Goal: Information Seeking & Learning: Learn about a topic

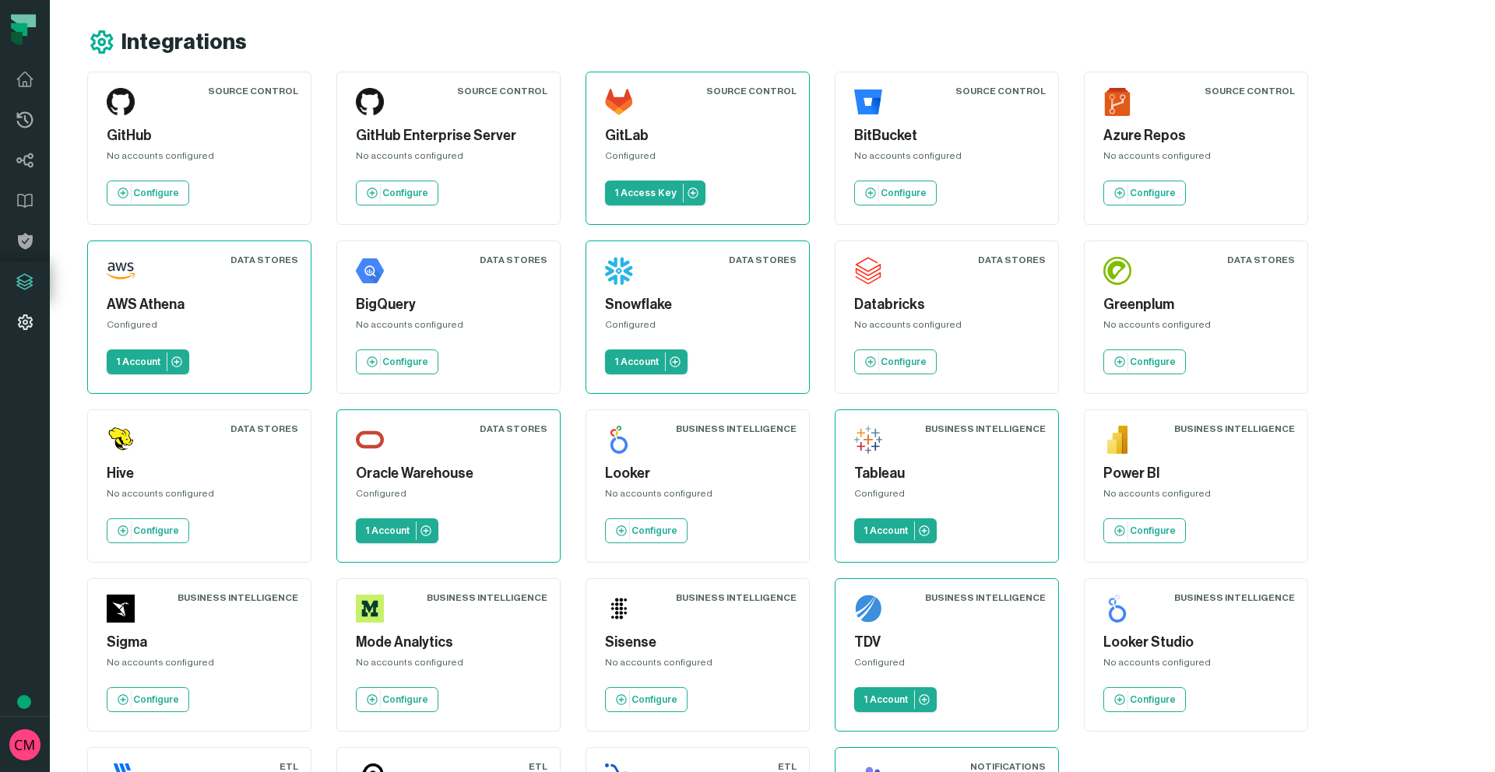
click at [19, 313] on icon at bounding box center [25, 322] width 19 height 19
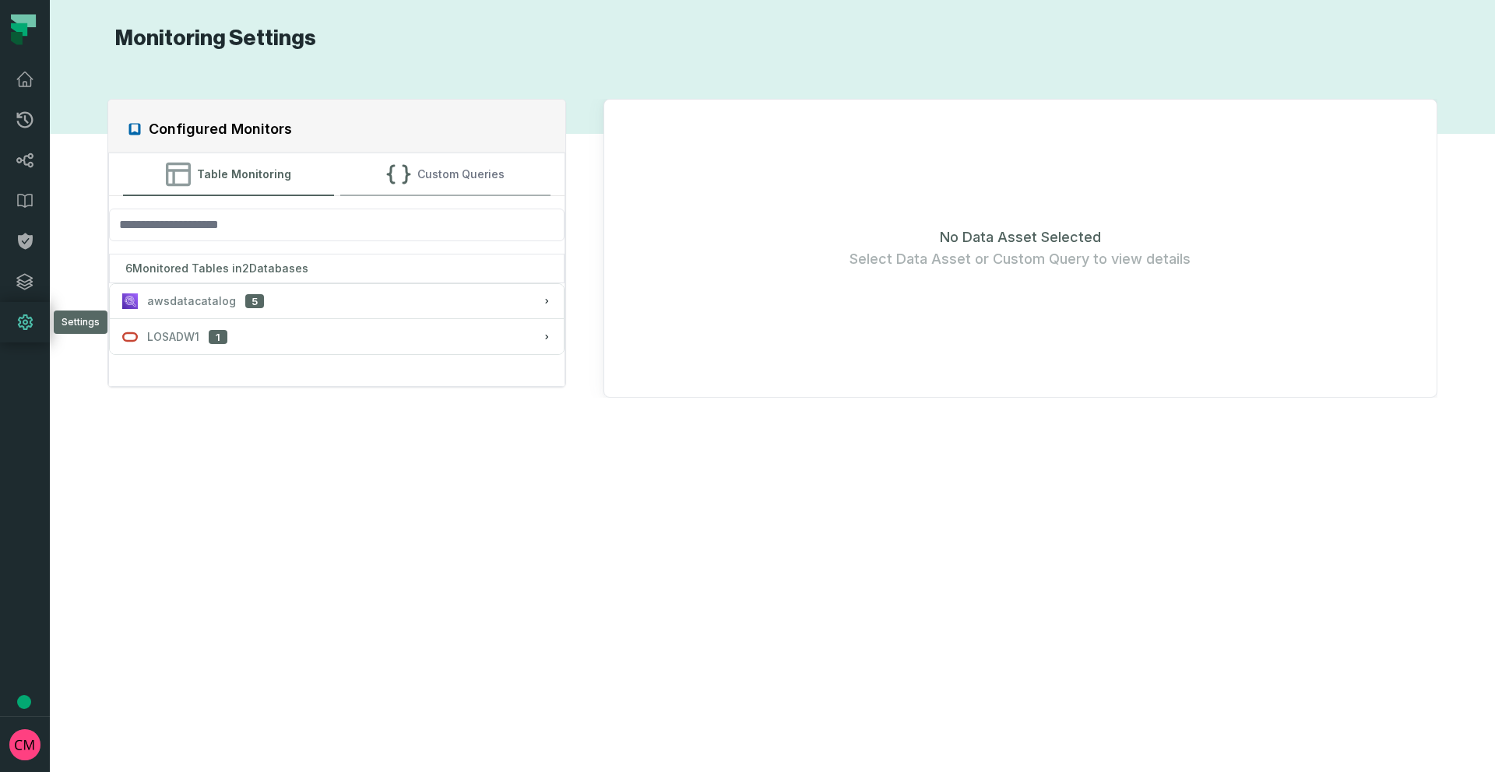
click at [445, 176] on button "Custom Queries" at bounding box center [445, 174] width 210 height 42
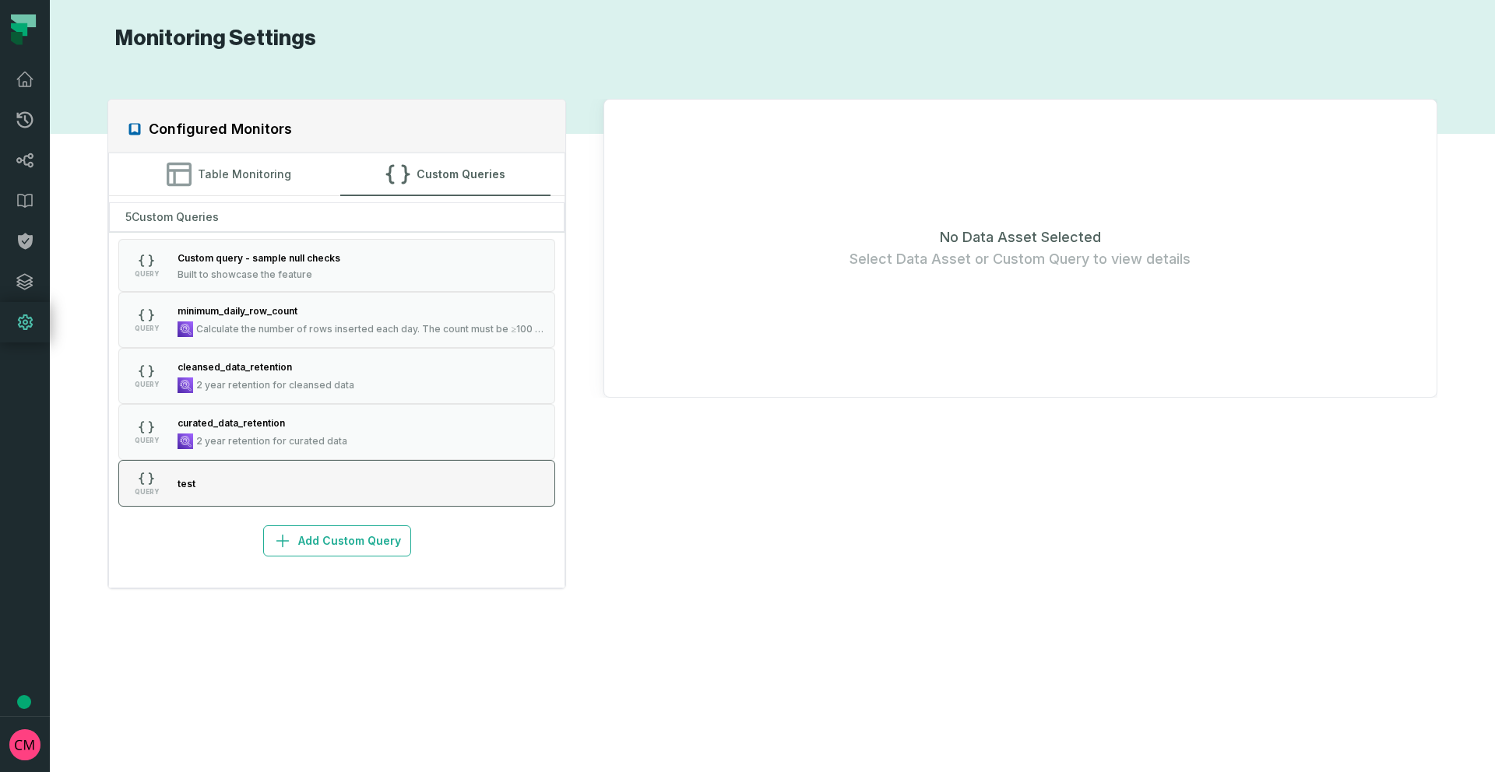
click at [236, 486] on button "QUERY test" at bounding box center [336, 483] width 437 height 47
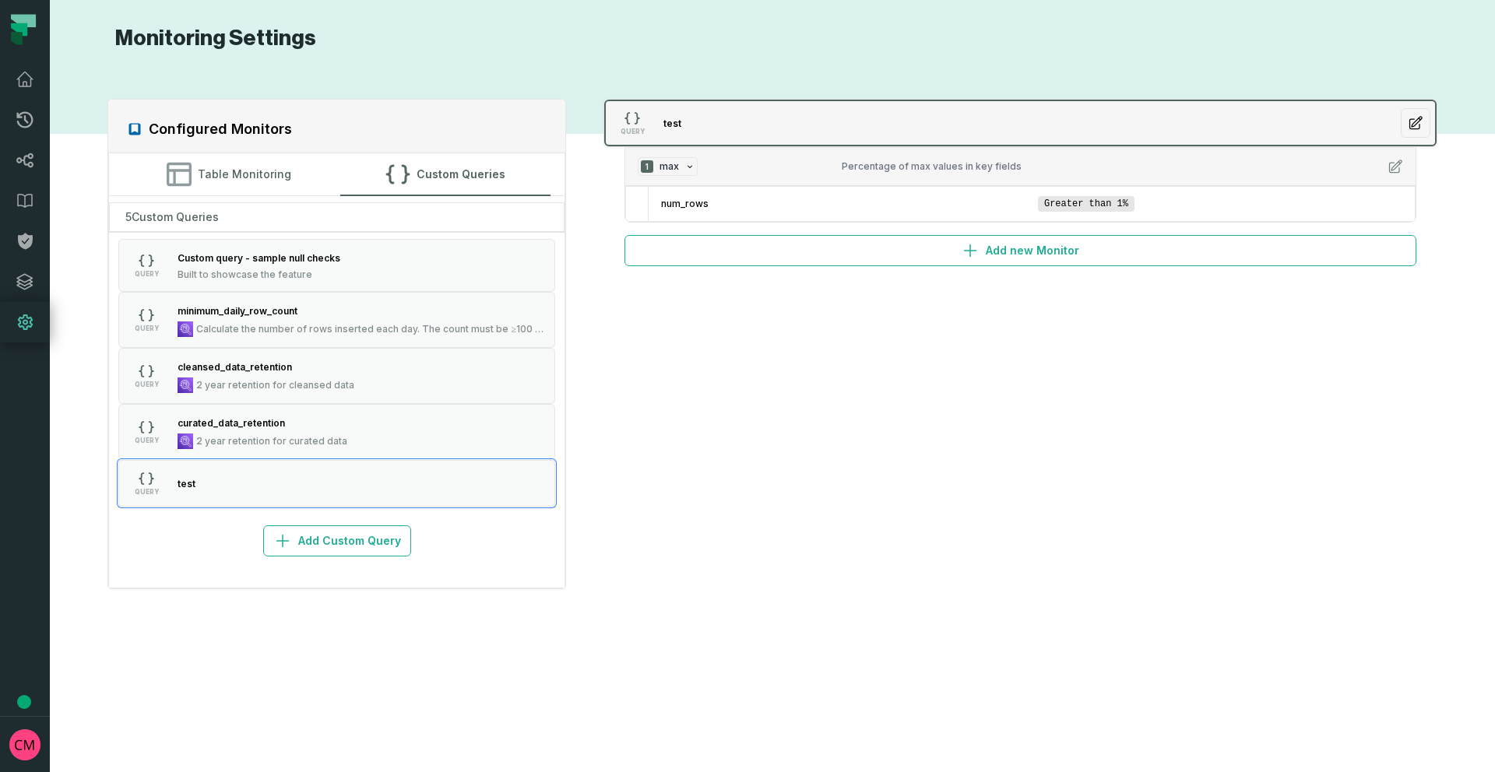
click at [1415, 127] on icon "button" at bounding box center [1416, 123] width 16 height 16
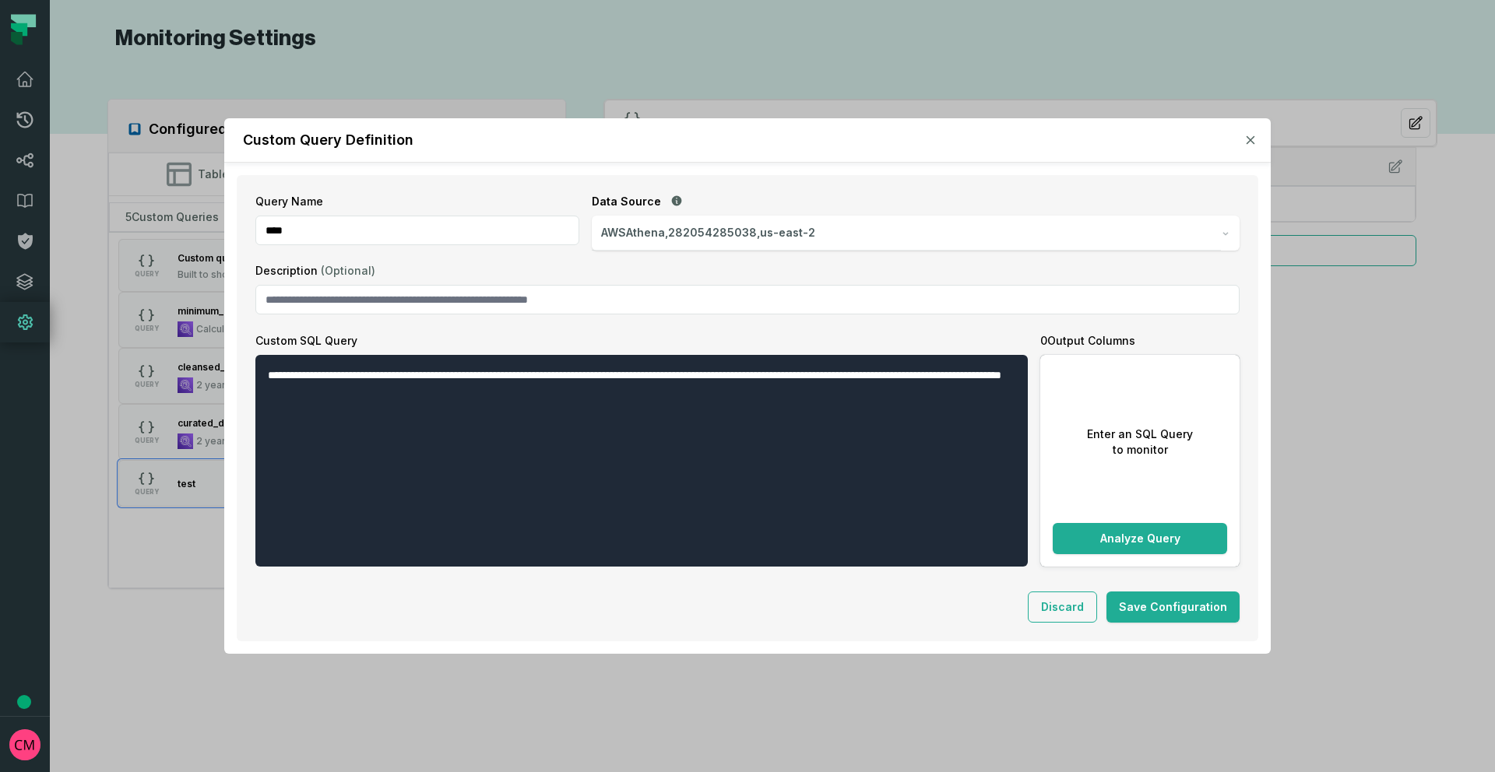
click at [1247, 141] on icon "button" at bounding box center [1250, 139] width 9 height 9
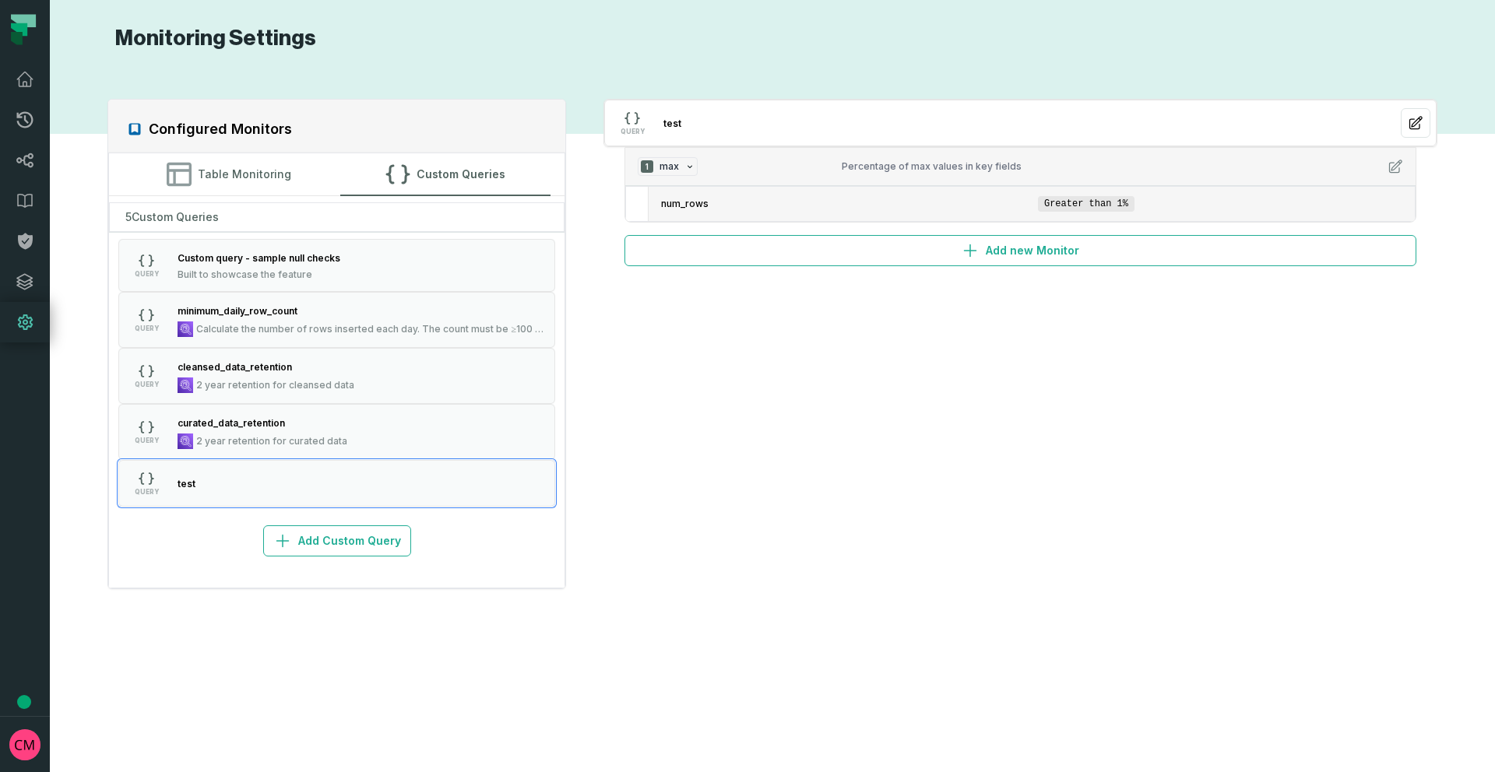
click at [962, 209] on span "num_rows" at bounding box center [846, 204] width 371 height 12
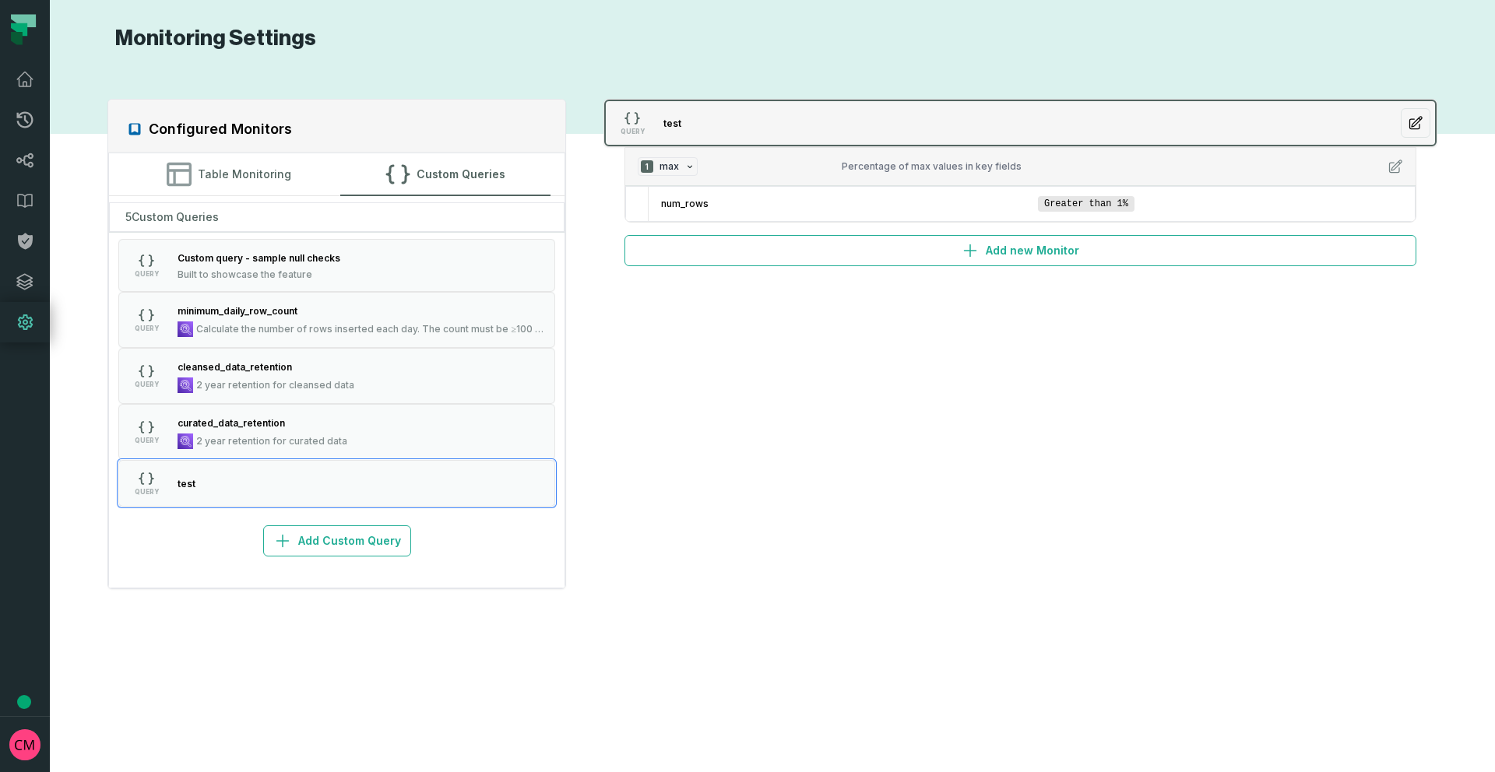
click at [1425, 125] on button "button" at bounding box center [1416, 123] width 30 height 30
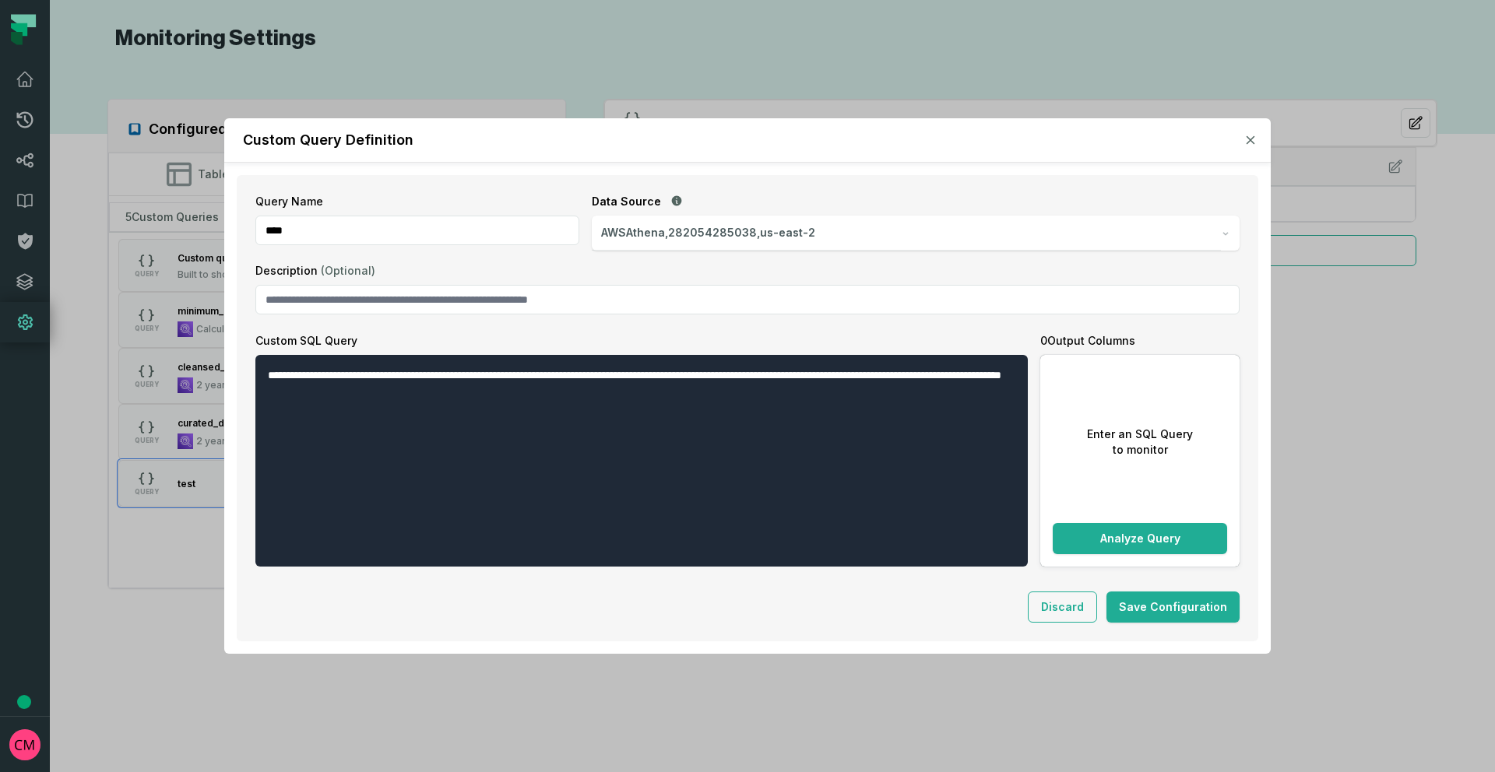
click at [1254, 143] on icon "button" at bounding box center [1250, 139] width 9 height 9
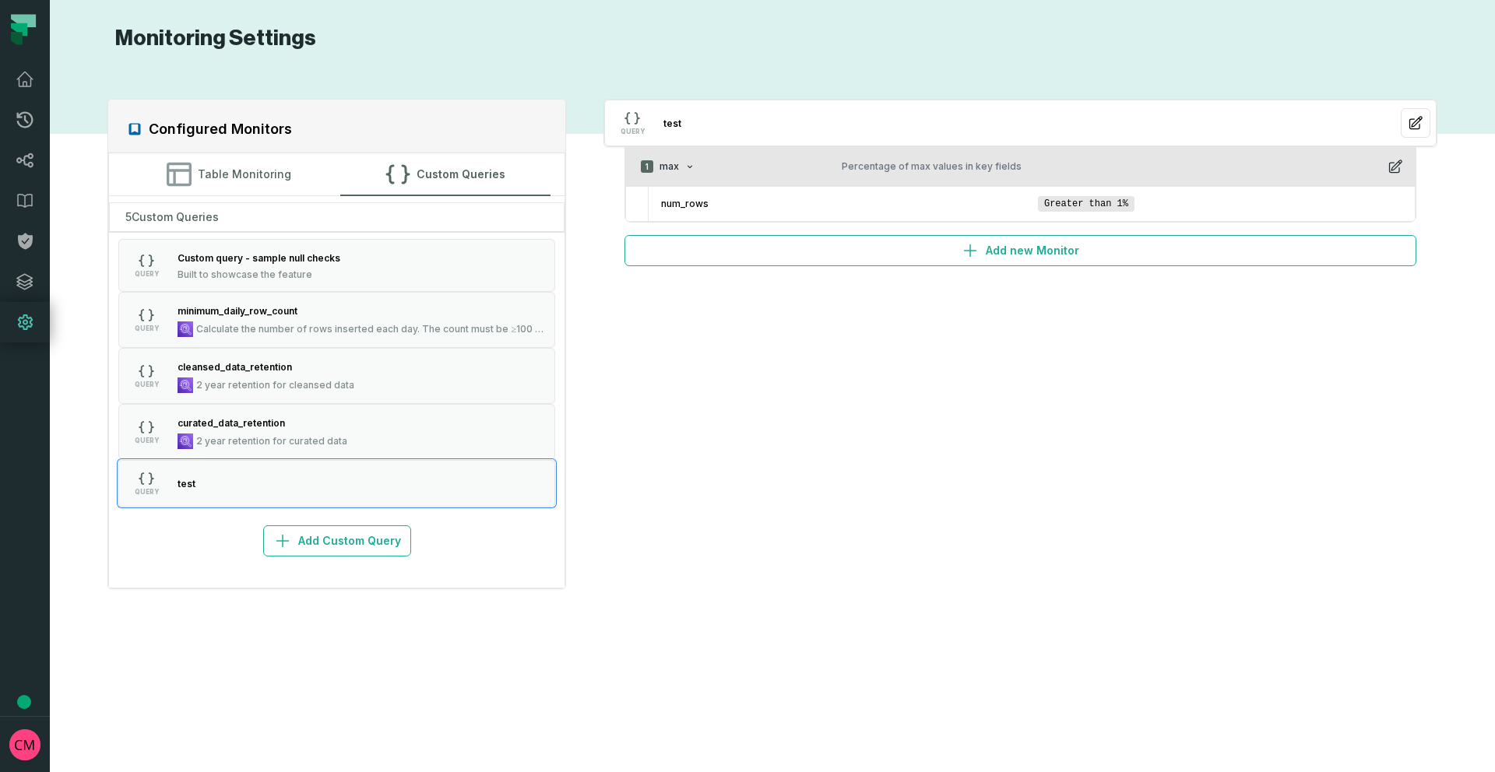
click at [1394, 171] on icon "button" at bounding box center [1395, 167] width 16 height 16
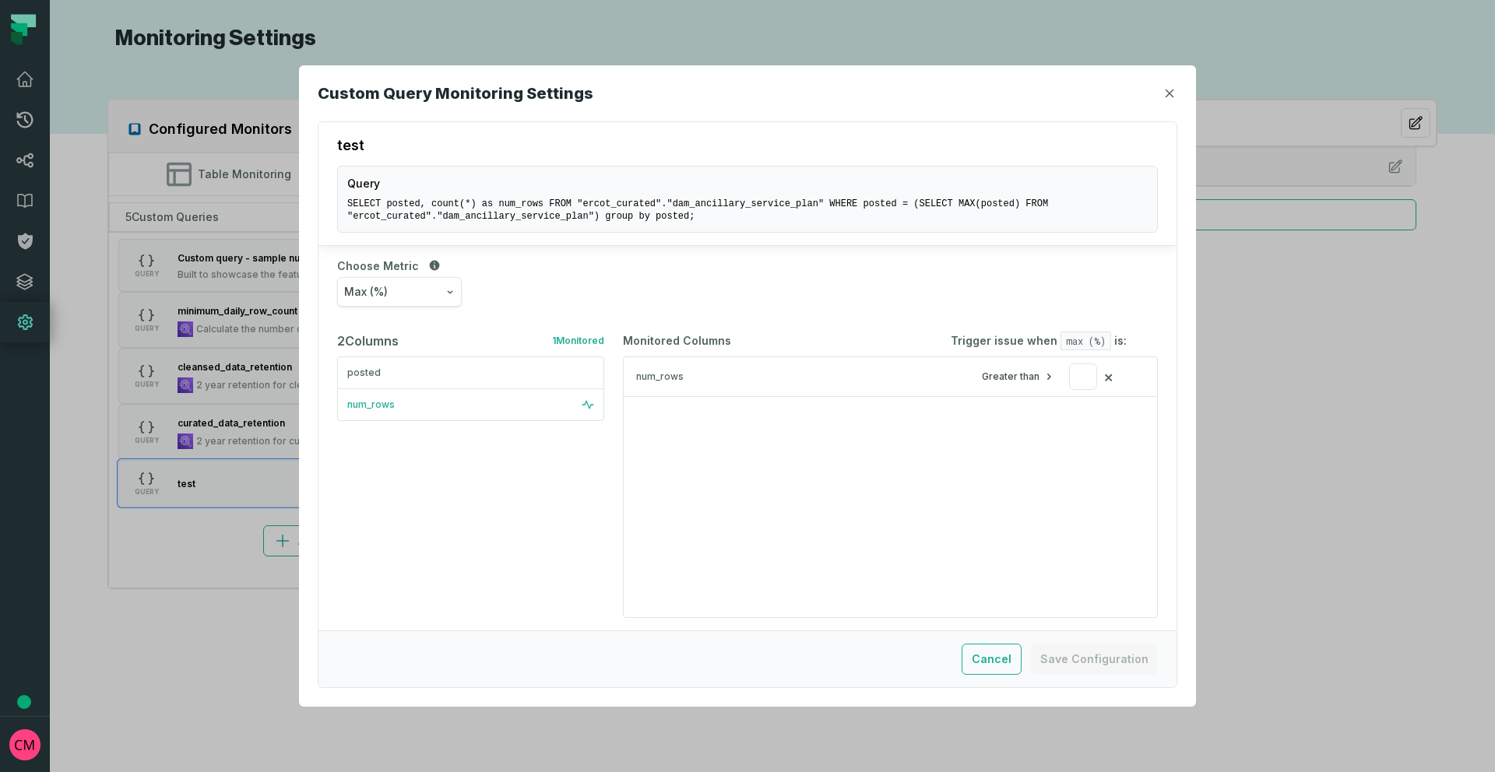
click at [1090, 341] on span "max (%)" at bounding box center [1085, 341] width 51 height 19
click at [1097, 343] on span "max (%)" at bounding box center [1085, 341] width 51 height 19
click at [1063, 339] on span "max (%)" at bounding box center [1085, 341] width 51 height 19
drag, startPoint x: 1073, startPoint y: 340, endPoint x: 1123, endPoint y: 342, distance: 49.9
click at [1123, 342] on div "Trigger issue when max (%) is:" at bounding box center [1039, 341] width 176 height 19
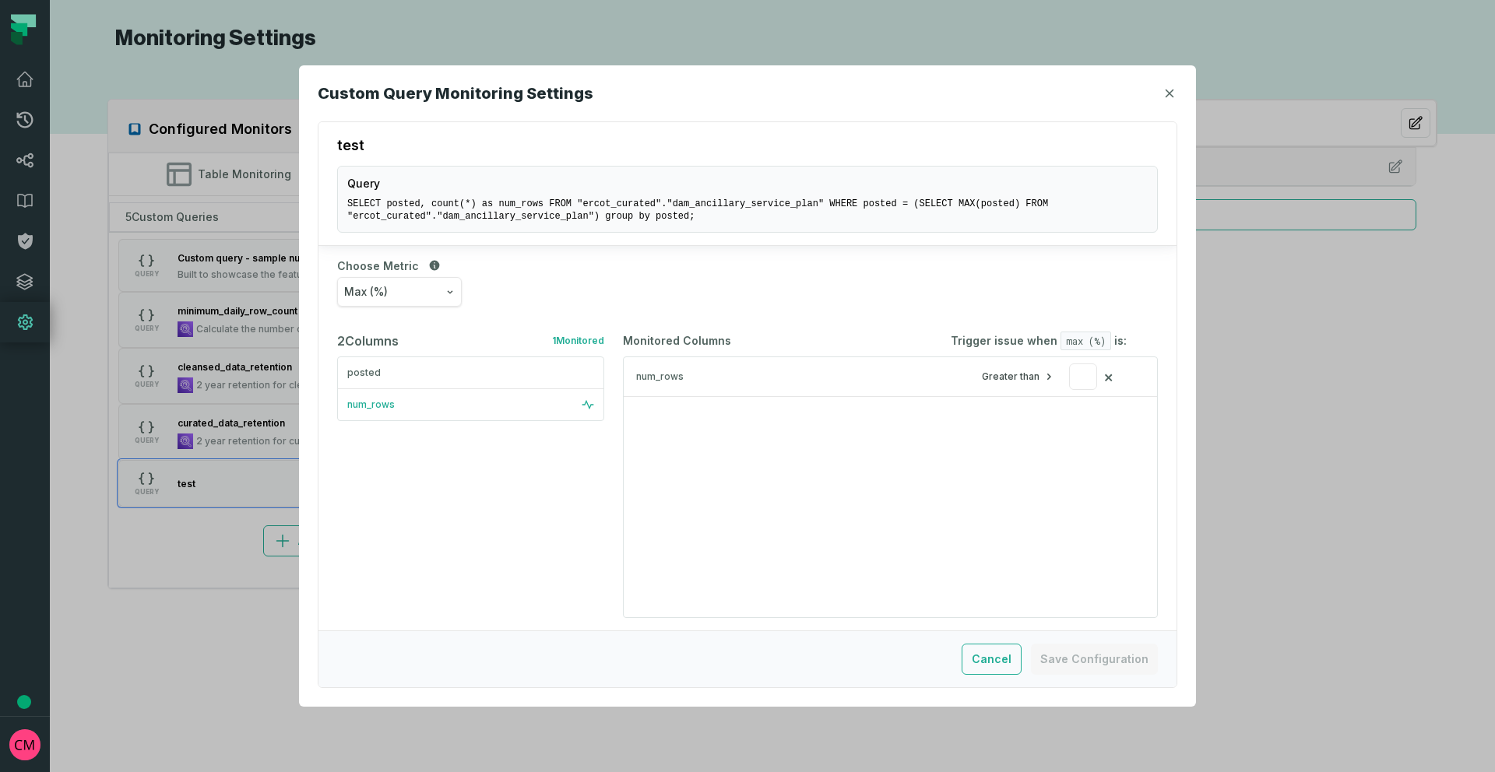
click at [1119, 304] on div "Max (%)" at bounding box center [747, 292] width 821 height 30
click at [402, 294] on button "Max (%)" at bounding box center [399, 292] width 125 height 30
click at [389, 491] on div "Max" at bounding box center [406, 488] width 138 height 35
click at [424, 297] on button "Max (%)" at bounding box center [399, 292] width 125 height 30
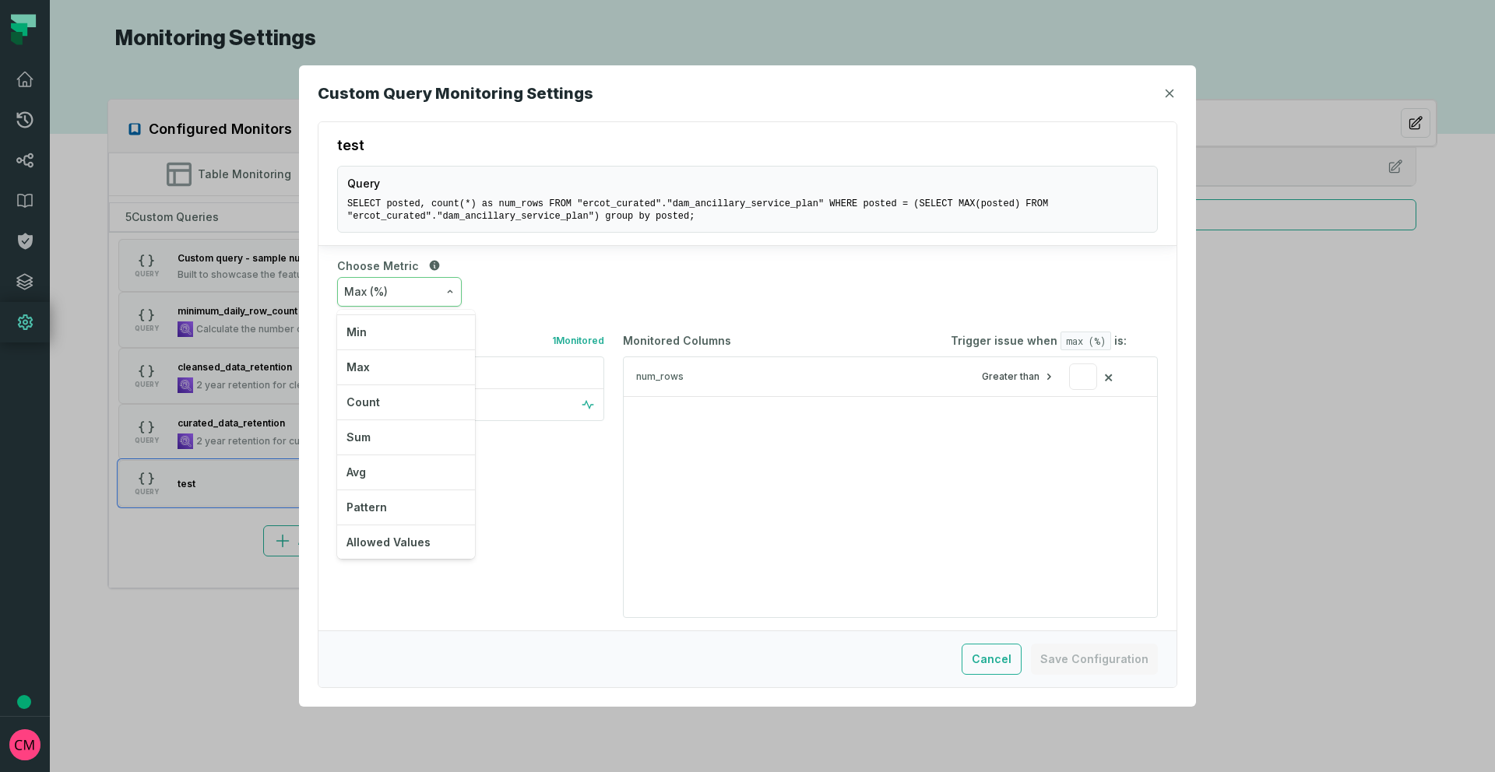
scroll to position [171, 0]
click at [622, 292] on div "Max (%) Null Count Zero Count True Count Row Count Distinct Values Count Min Ma…" at bounding box center [747, 292] width 821 height 30
click at [1168, 93] on icon "button" at bounding box center [1169, 93] width 7 height 7
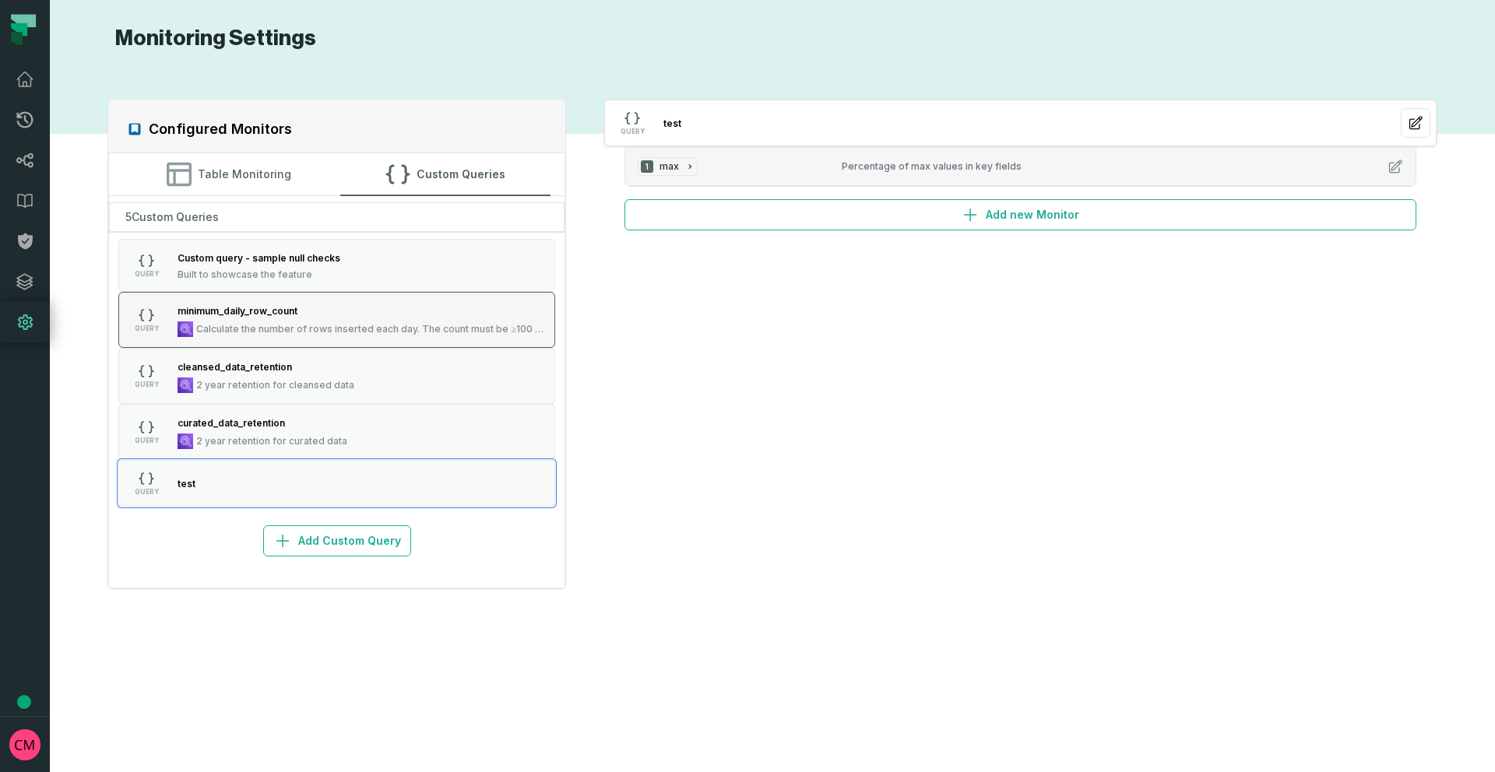
click at [264, 323] on span "Calculate the number of rows inserted each day. The count must be ≥100 for ever…" at bounding box center [371, 329] width 350 height 12
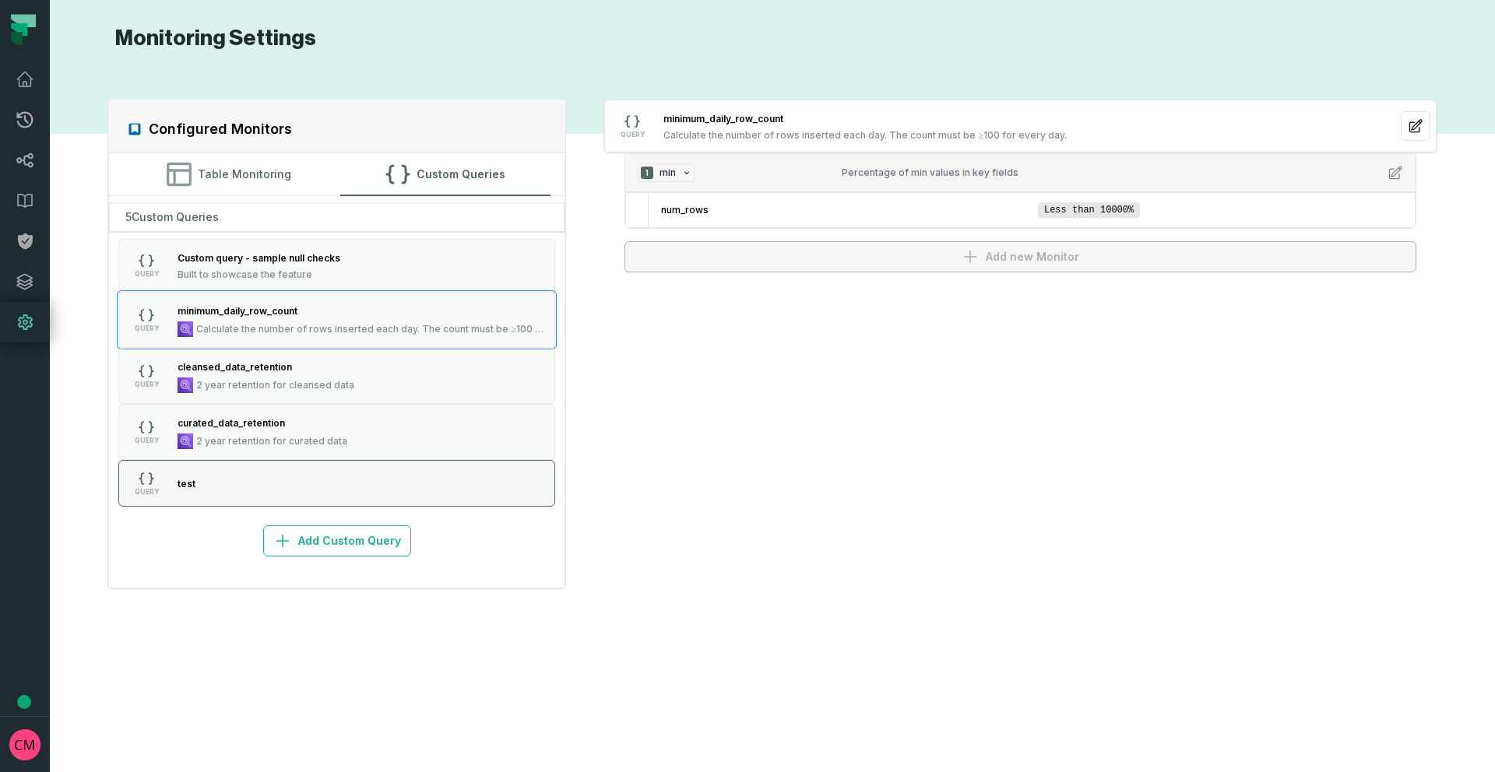
click at [269, 496] on button "QUERY test" at bounding box center [336, 483] width 437 height 47
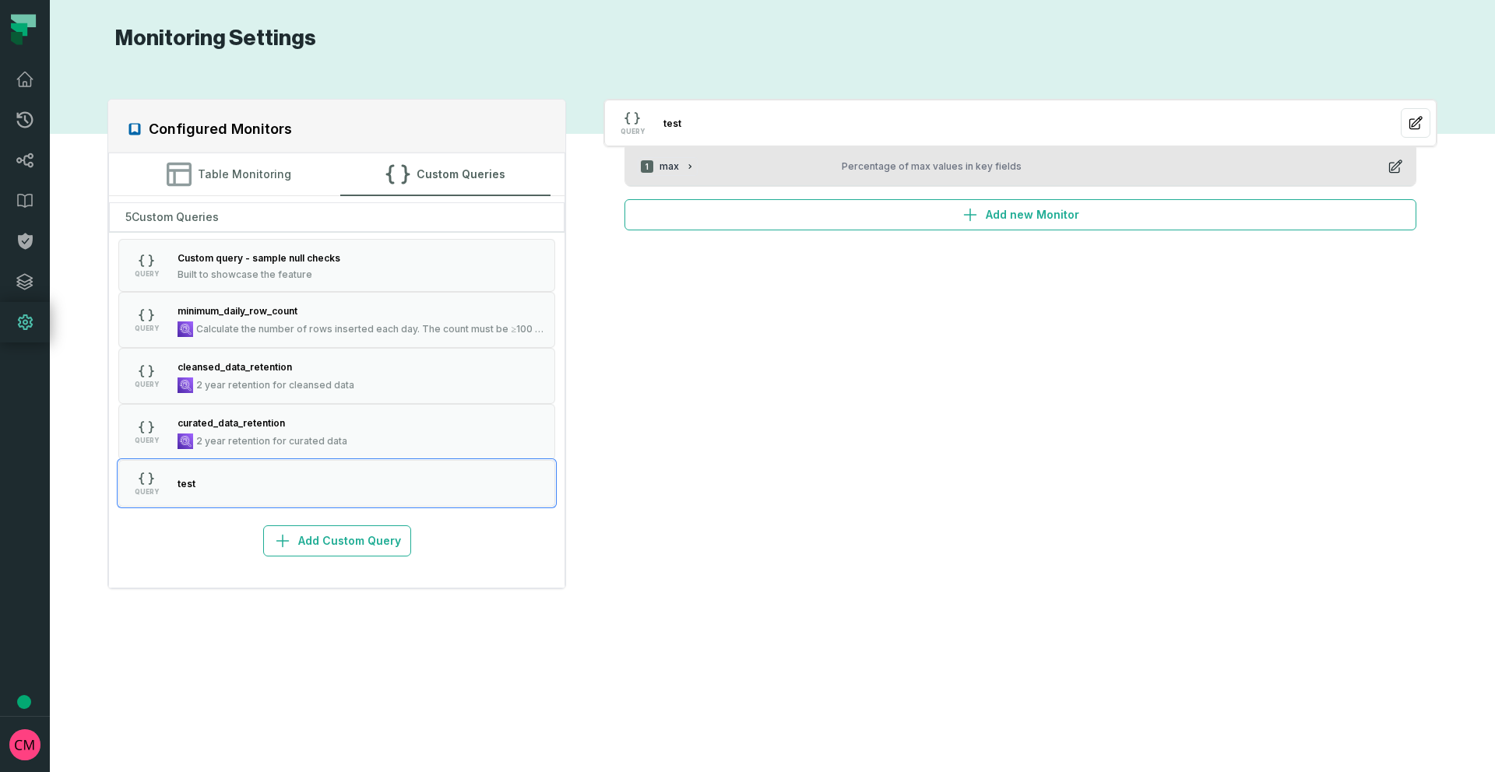
click at [1398, 164] on icon "button" at bounding box center [1395, 166] width 12 height 12
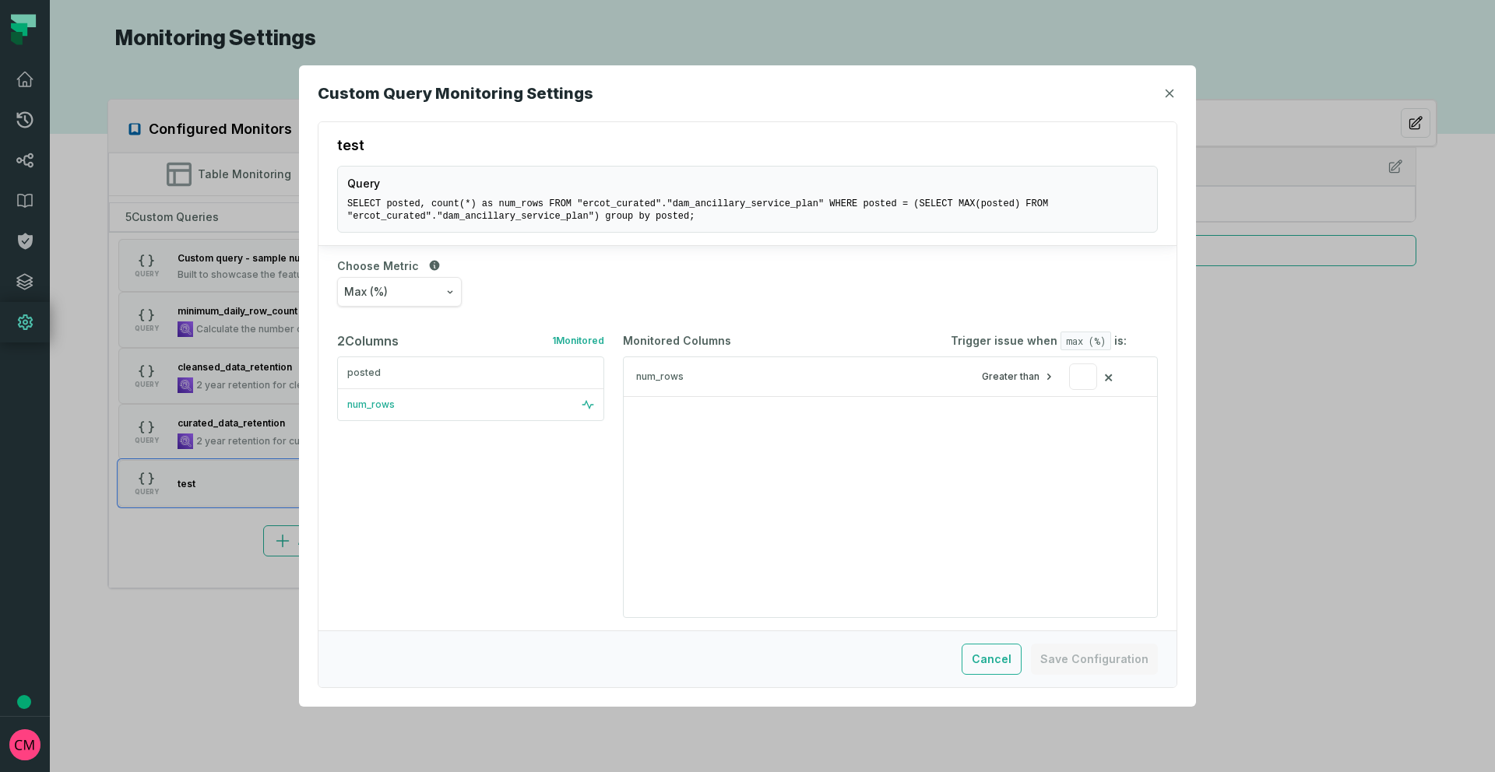
click at [1169, 92] on icon "button" at bounding box center [1169, 93] width 9 height 9
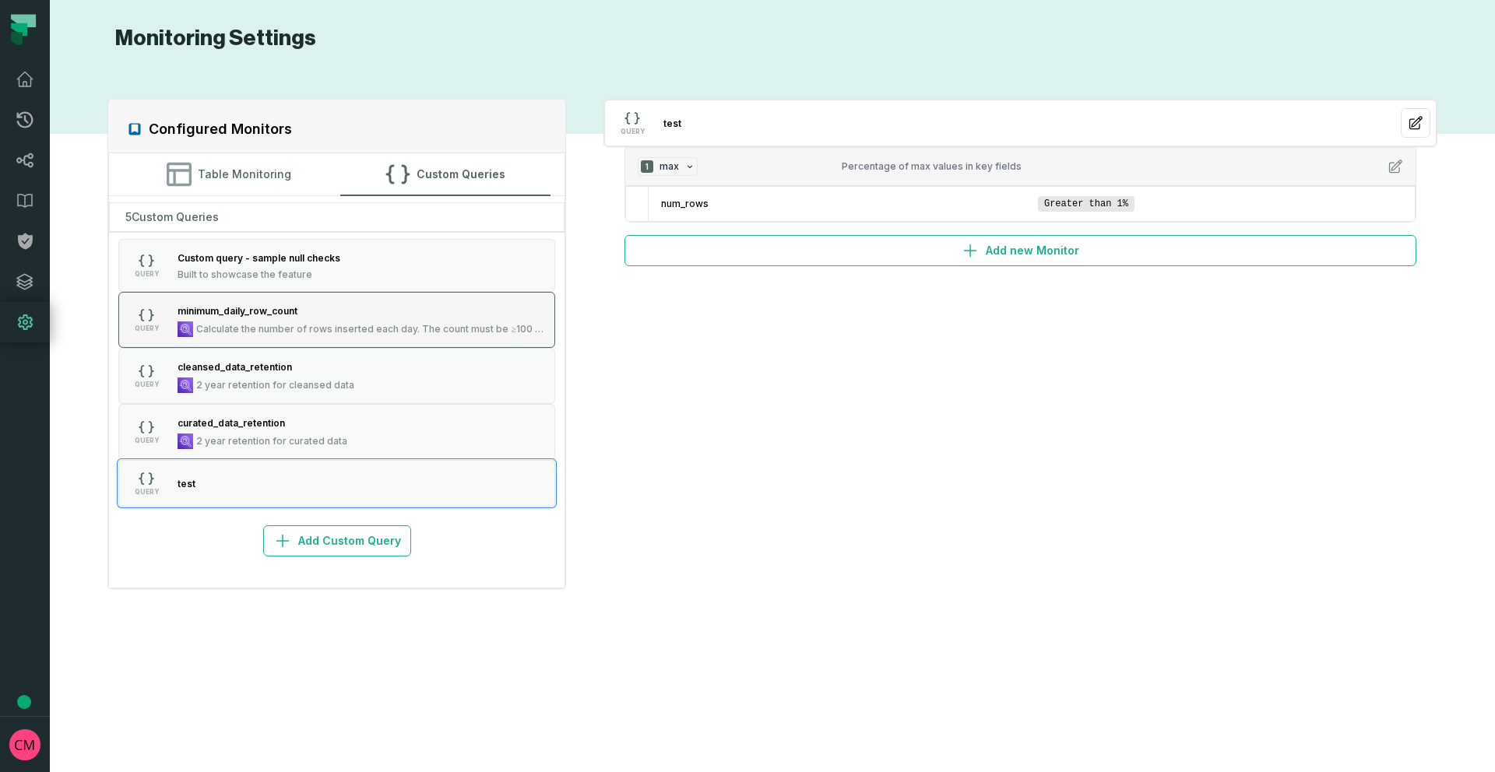
click at [308, 323] on span "Calculate the number of rows inserted each day. The count must be ≥100 for ever…" at bounding box center [371, 329] width 350 height 12
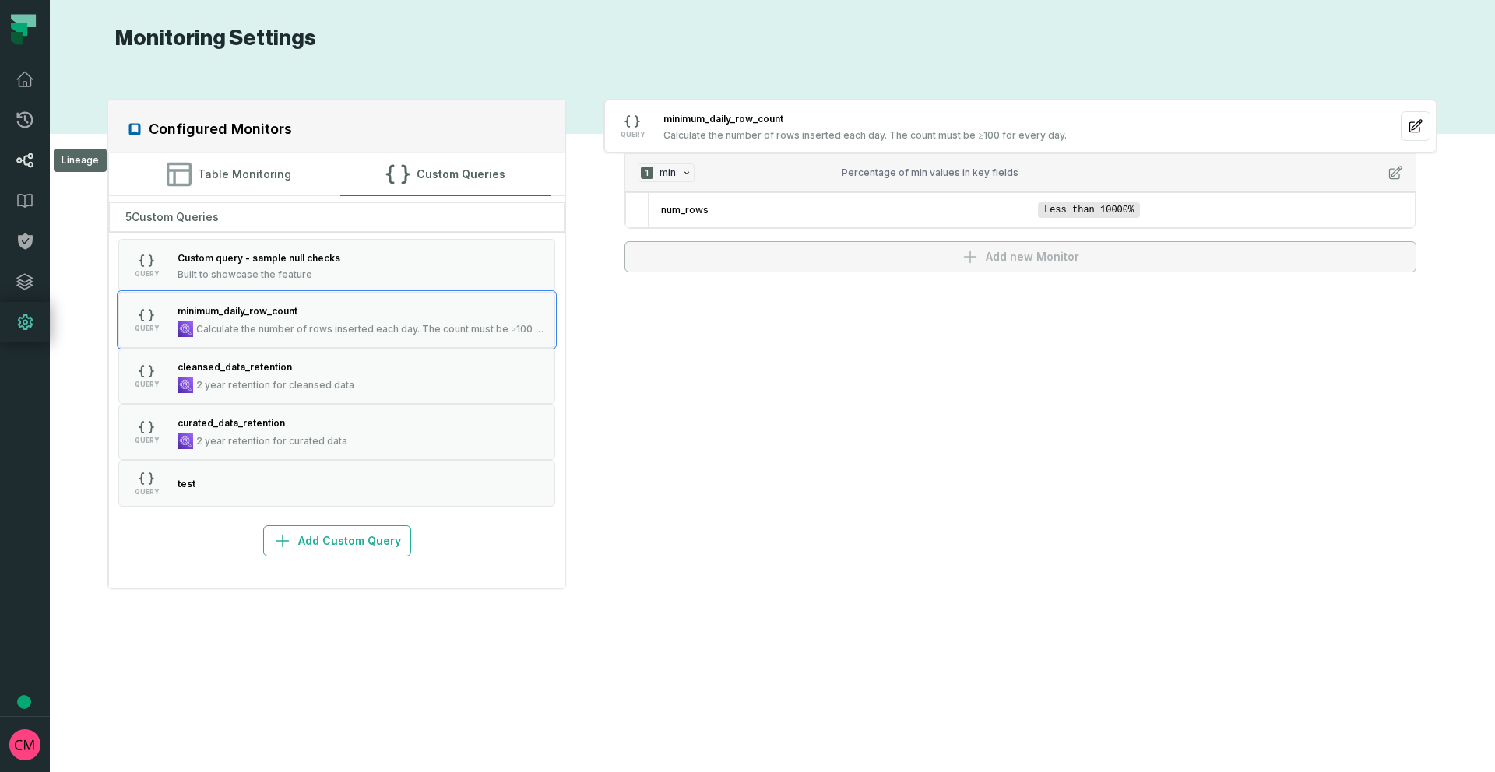
click at [26, 167] on icon at bounding box center [25, 160] width 19 height 19
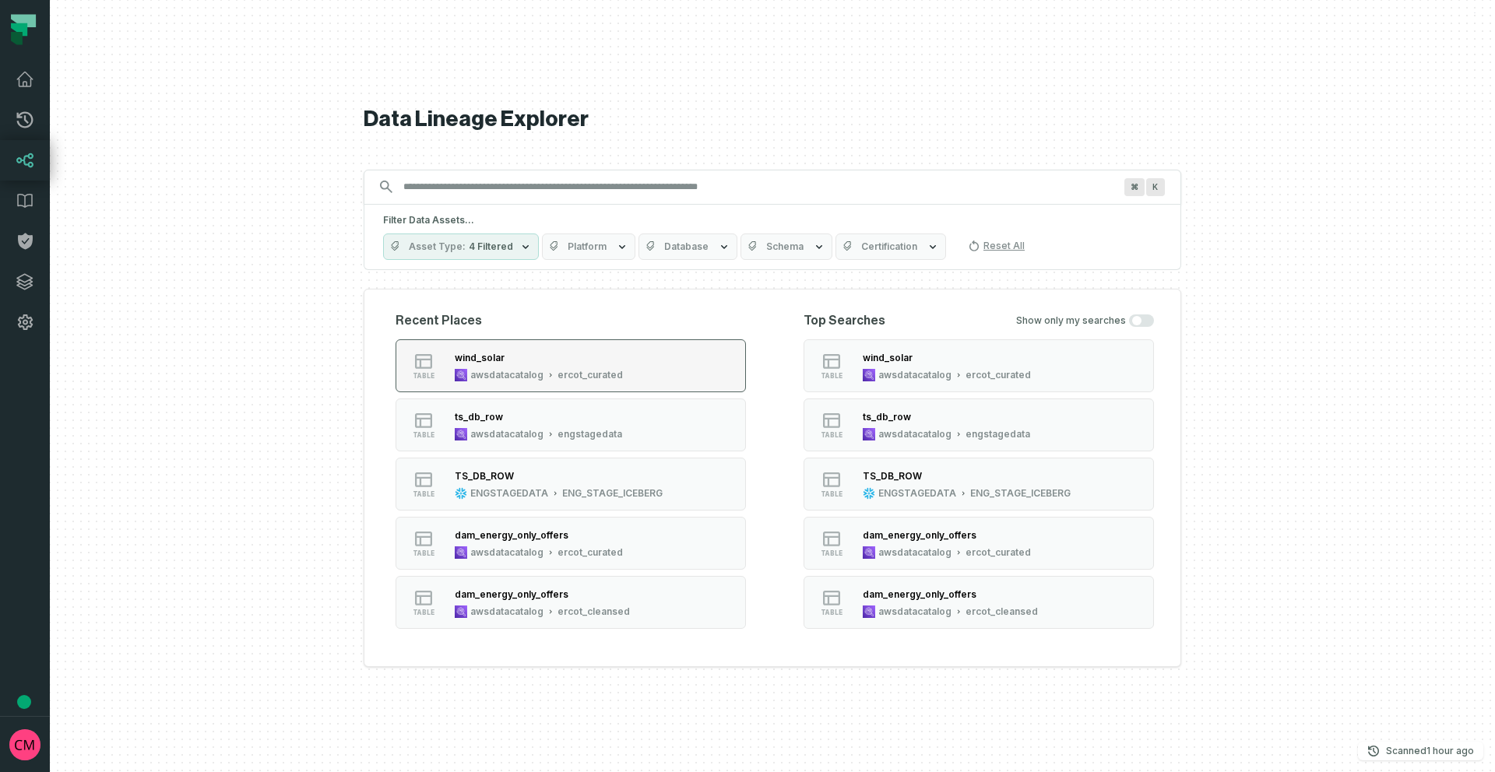
click at [618, 376] on div "wind_solar awsdatacatalog ercot_curated" at bounding box center [538, 365] width 181 height 31
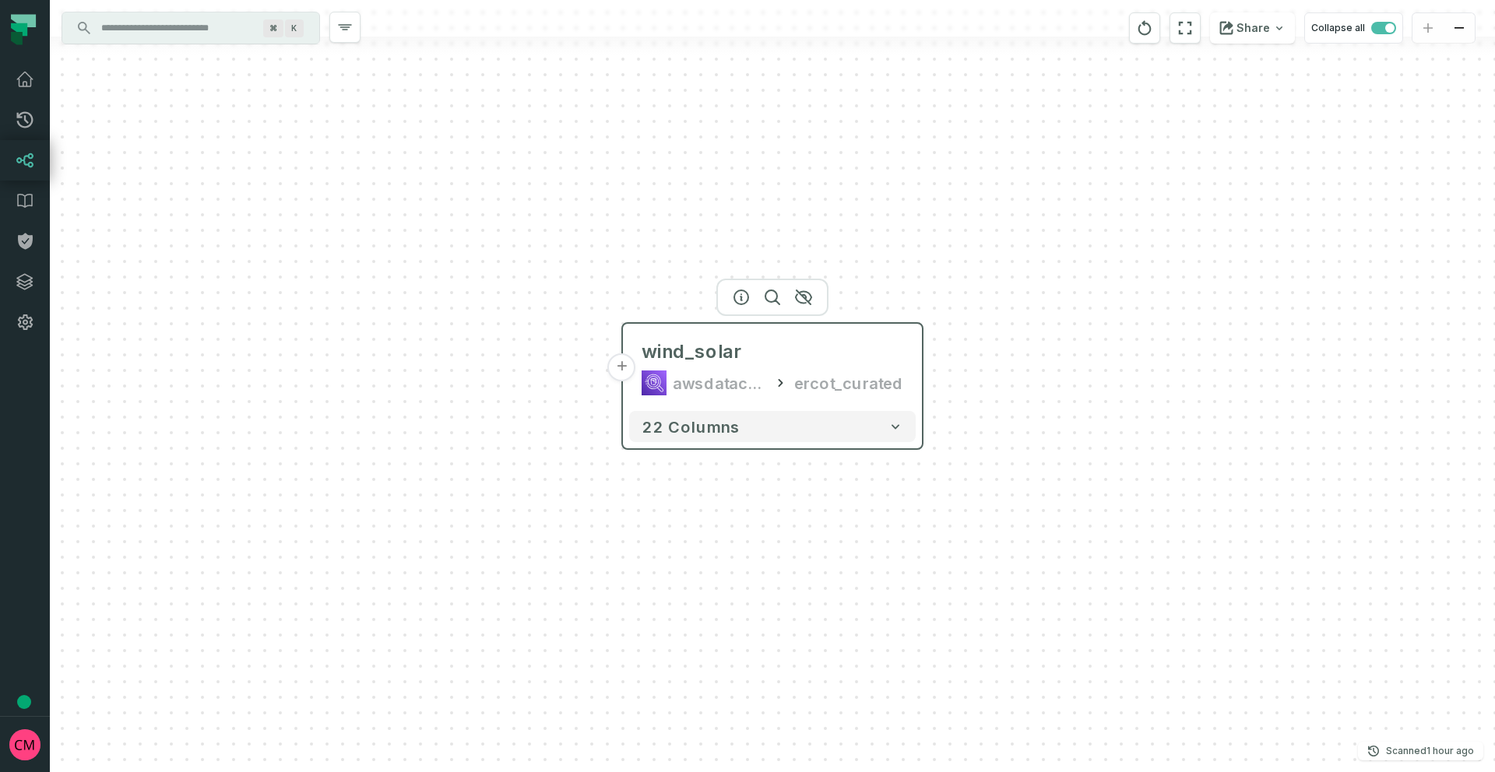
click at [618, 370] on button "+" at bounding box center [622, 367] width 28 height 28
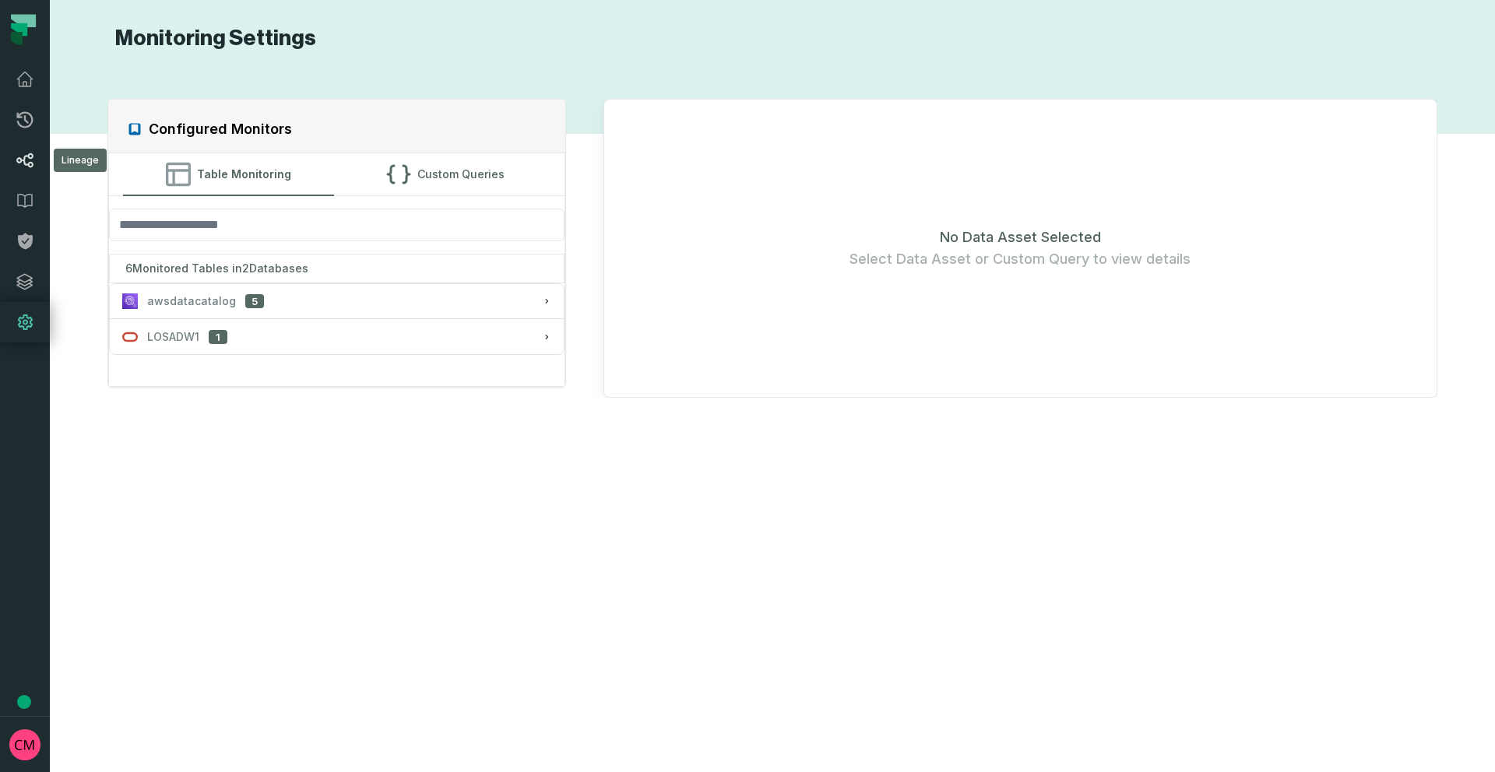
click at [30, 157] on icon at bounding box center [24, 160] width 17 height 15
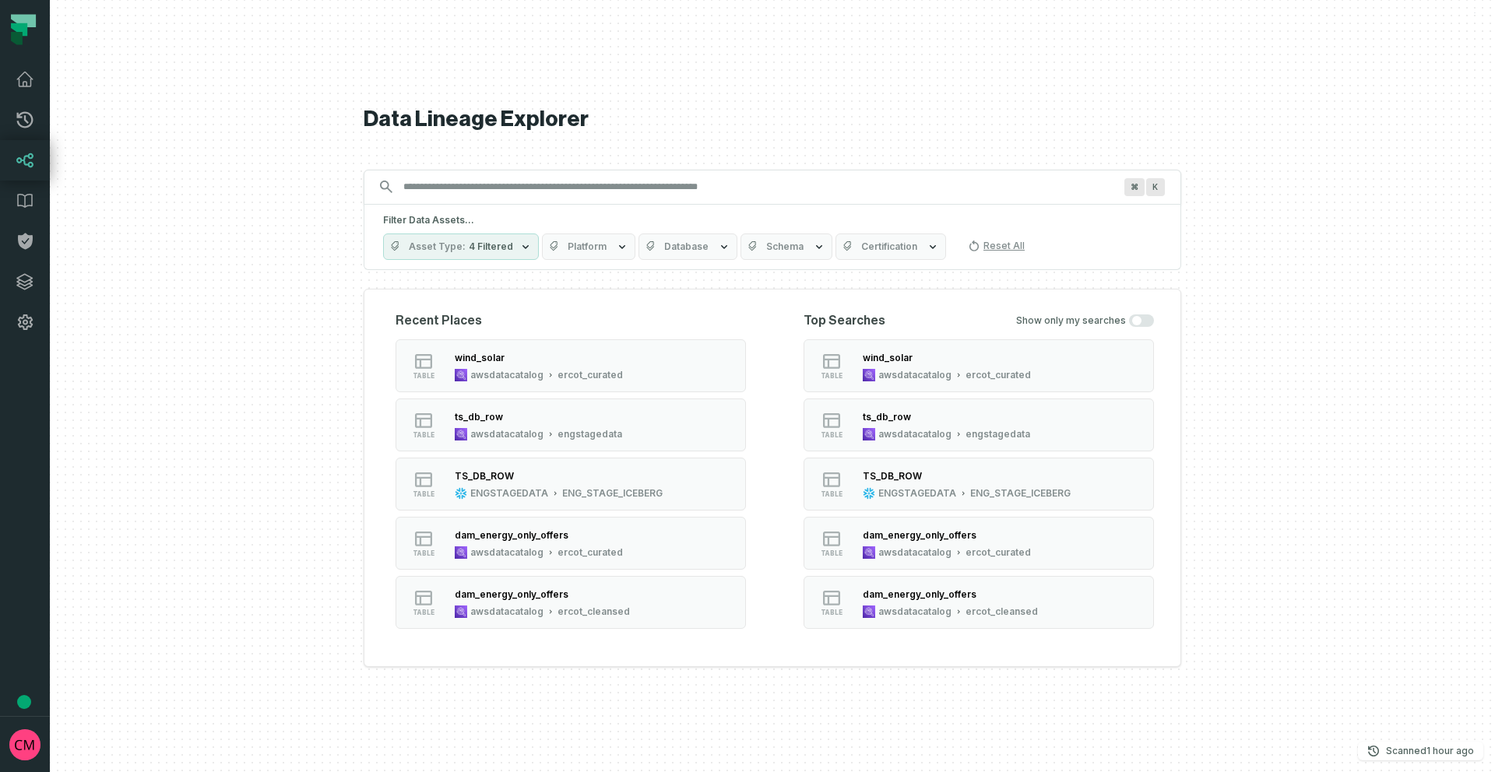
click at [535, 195] on input "Discovery Provider cmdk menu" at bounding box center [758, 186] width 729 height 25
click at [473, 188] on input "Discovery Provider cmdk menu" at bounding box center [758, 186] width 729 height 25
paste input "**********"
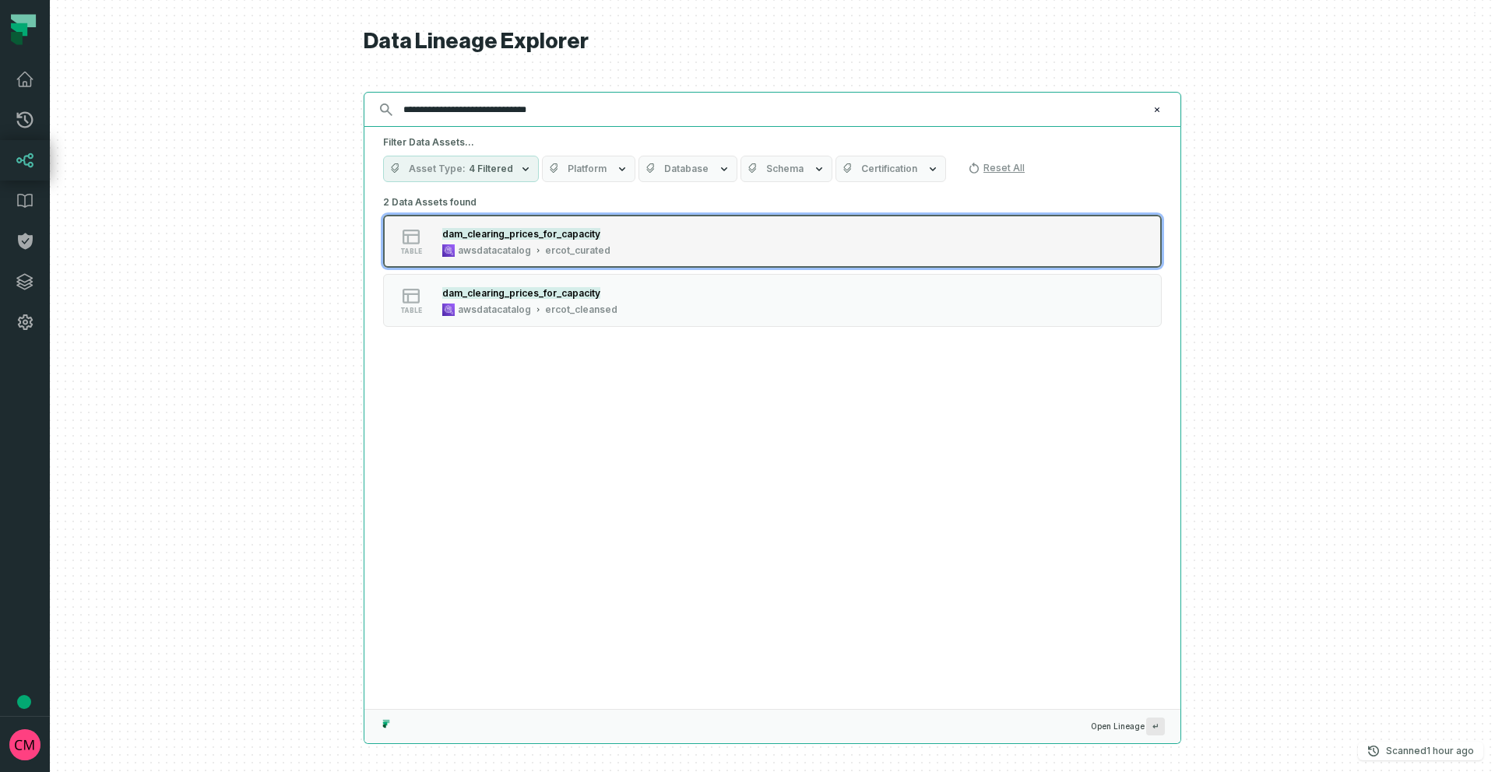
type input "**********"
click at [631, 252] on div "table dam_clearing_prices_for_capacity awsdatacatalog ercot_curated" at bounding box center [580, 241] width 389 height 31
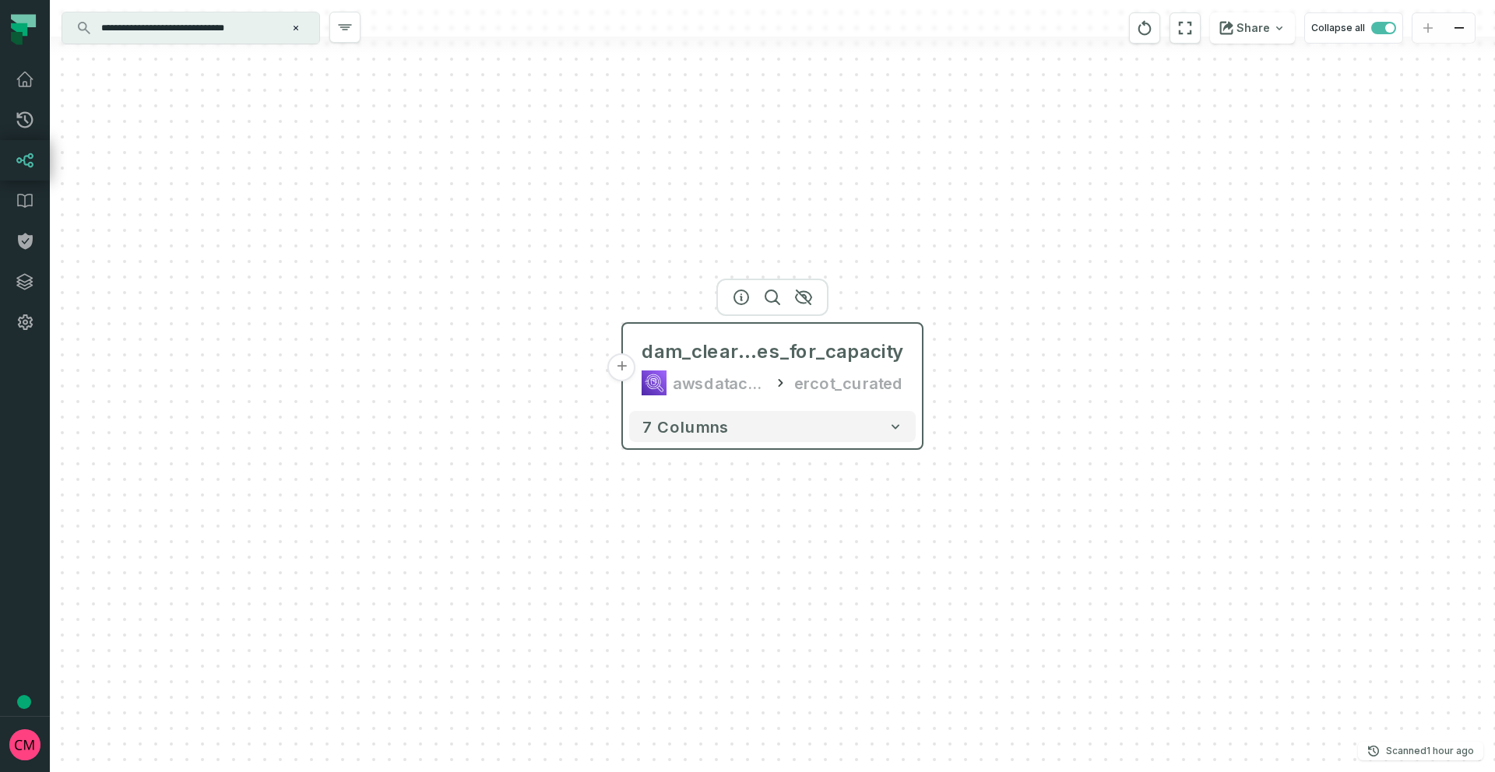
click at [621, 374] on button "+" at bounding box center [622, 367] width 28 height 28
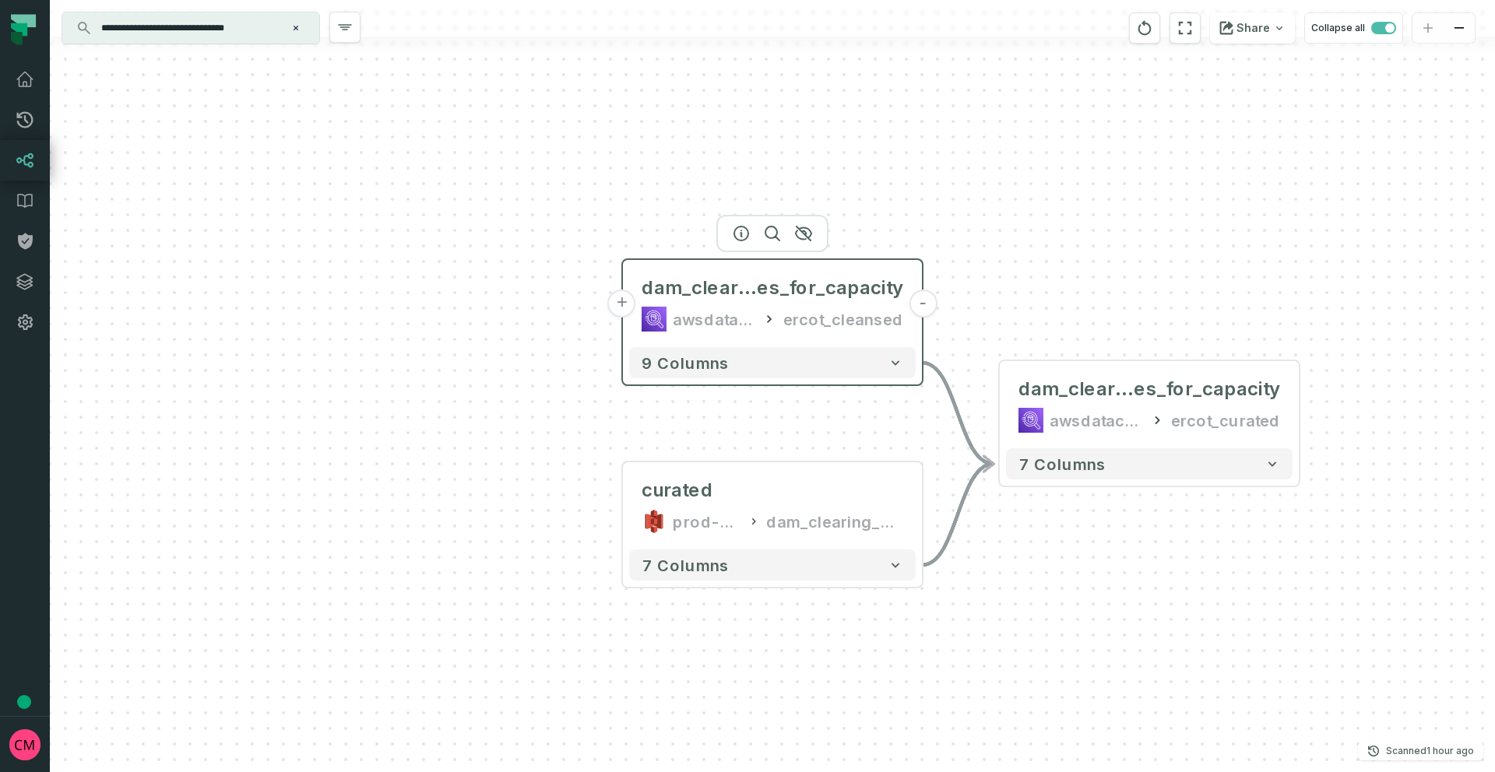
click at [621, 308] on button "+" at bounding box center [622, 304] width 28 height 28
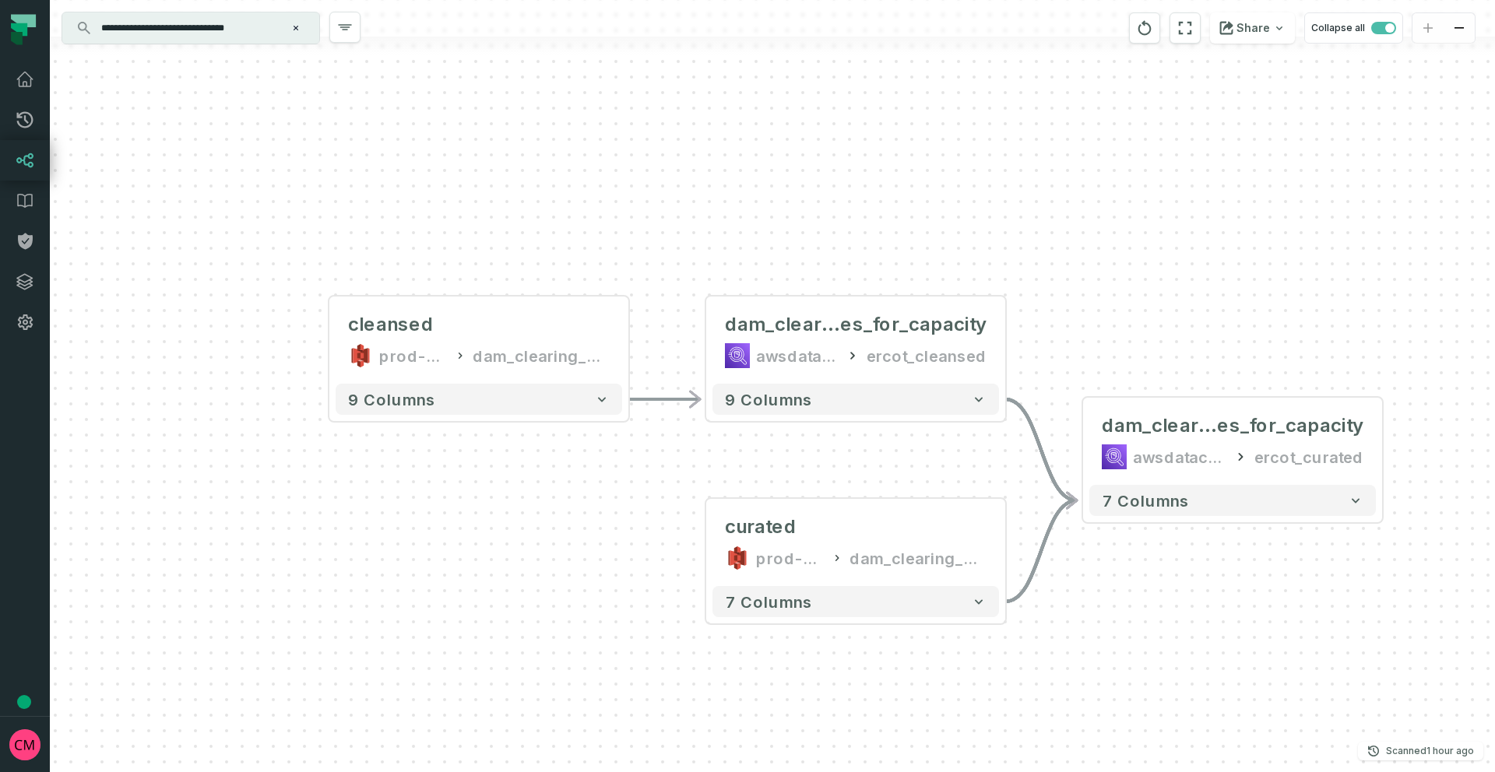
drag, startPoint x: 919, startPoint y: 572, endPoint x: 624, endPoint y: 526, distance: 298.8
click at [625, 526] on div "cleansed prod-ercotapi-it-bhl-public-cleansed/ercot dam_clearing_prices_for_cap…" at bounding box center [772, 386] width 1445 height 772
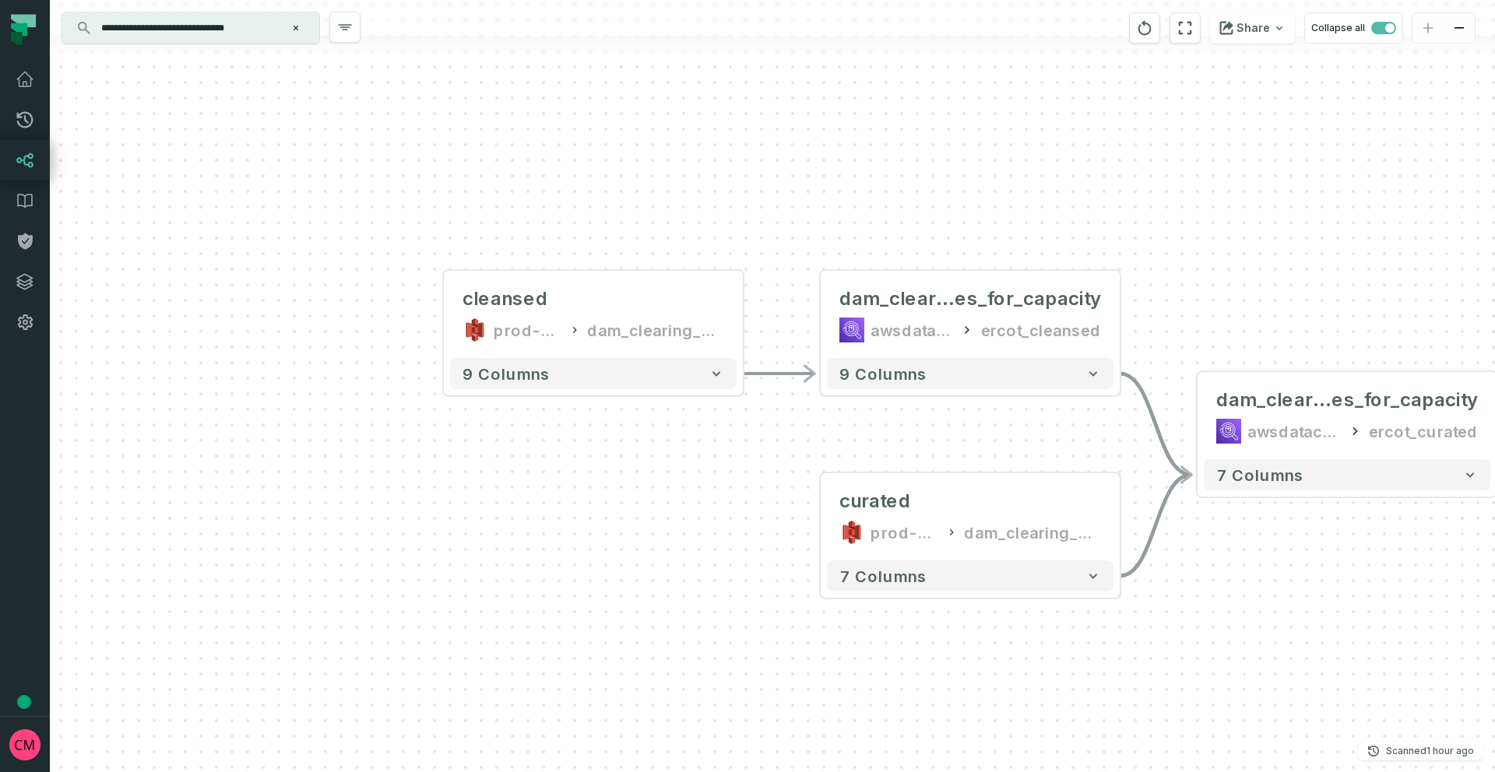
drag, startPoint x: 232, startPoint y: 308, endPoint x: 346, endPoint y: 283, distance: 117.3
click at [346, 283] on div "cleansed prod-ercotapi-it-bhl-public-cleansed/ercot dam_clearing_prices_for_cap…" at bounding box center [772, 386] width 1445 height 772
click at [28, 160] on icon at bounding box center [25, 160] width 19 height 19
click at [26, 115] on icon at bounding box center [25, 120] width 19 height 19
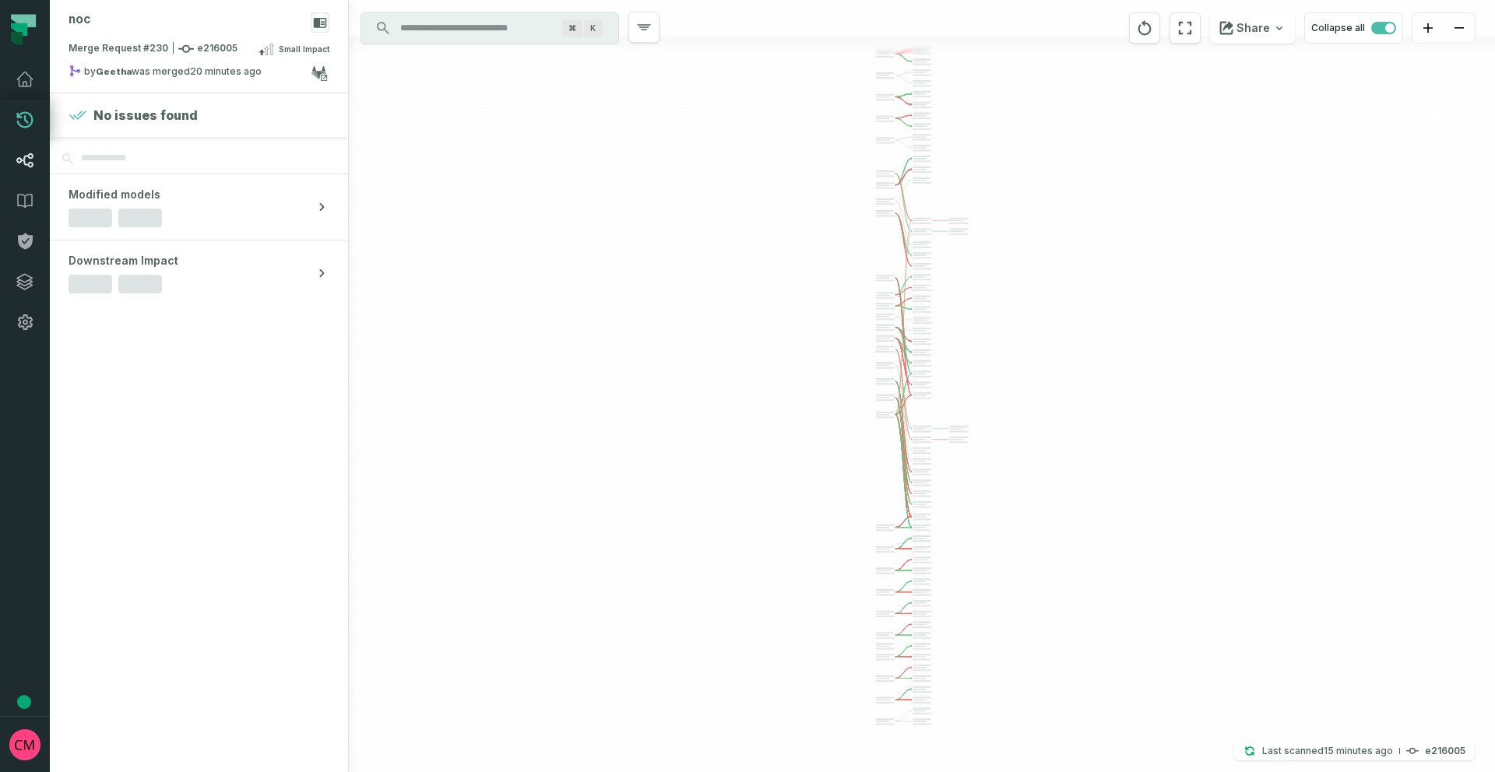
click at [26, 165] on icon at bounding box center [24, 160] width 17 height 15
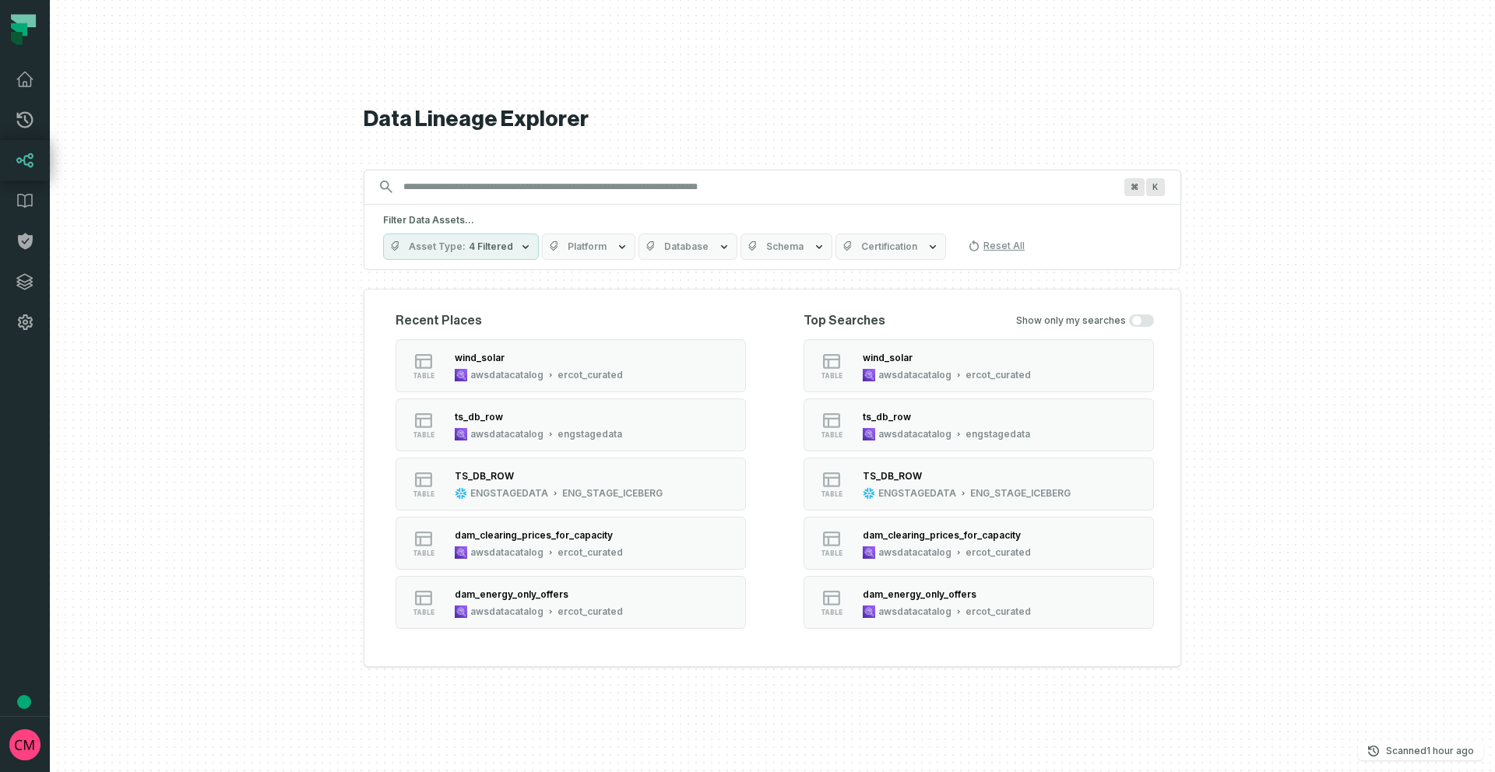
click at [437, 188] on input "Discovery Provider cmdk menu" at bounding box center [758, 186] width 729 height 25
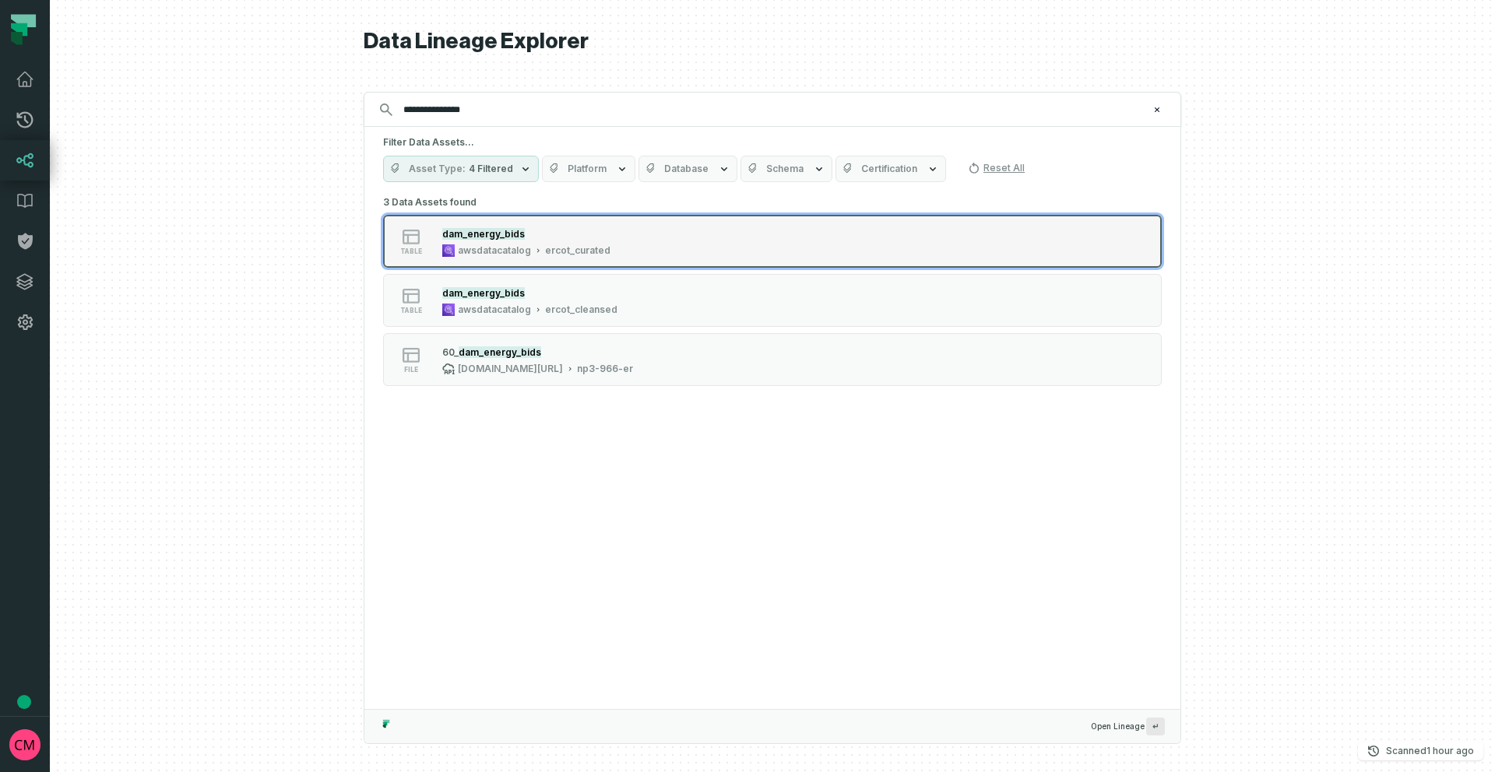
type input "**********"
click at [512, 246] on div "awsdatacatalog" at bounding box center [494, 250] width 73 height 12
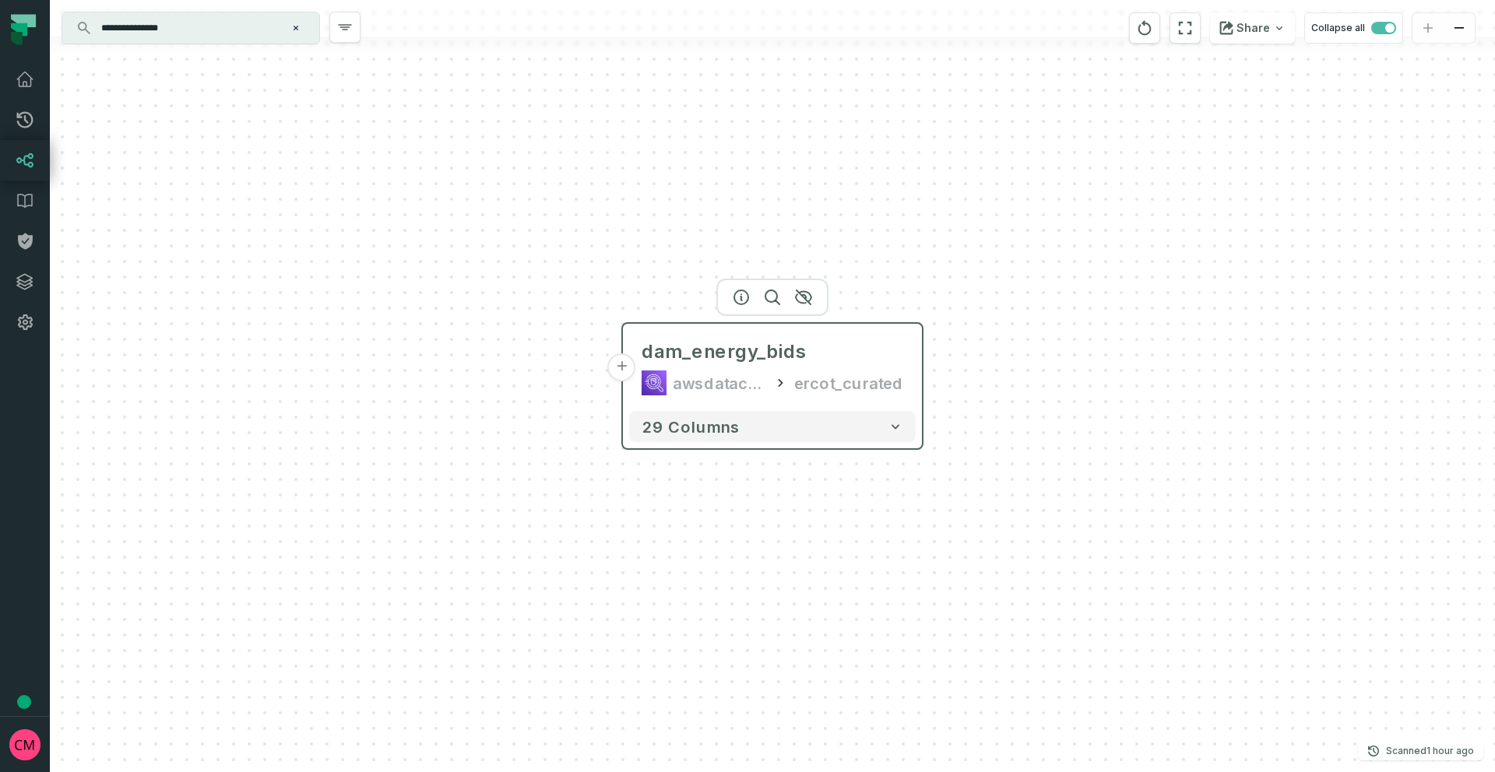
click at [622, 367] on button "+" at bounding box center [622, 367] width 28 height 28
click at [618, 375] on button "+" at bounding box center [621, 367] width 28 height 28
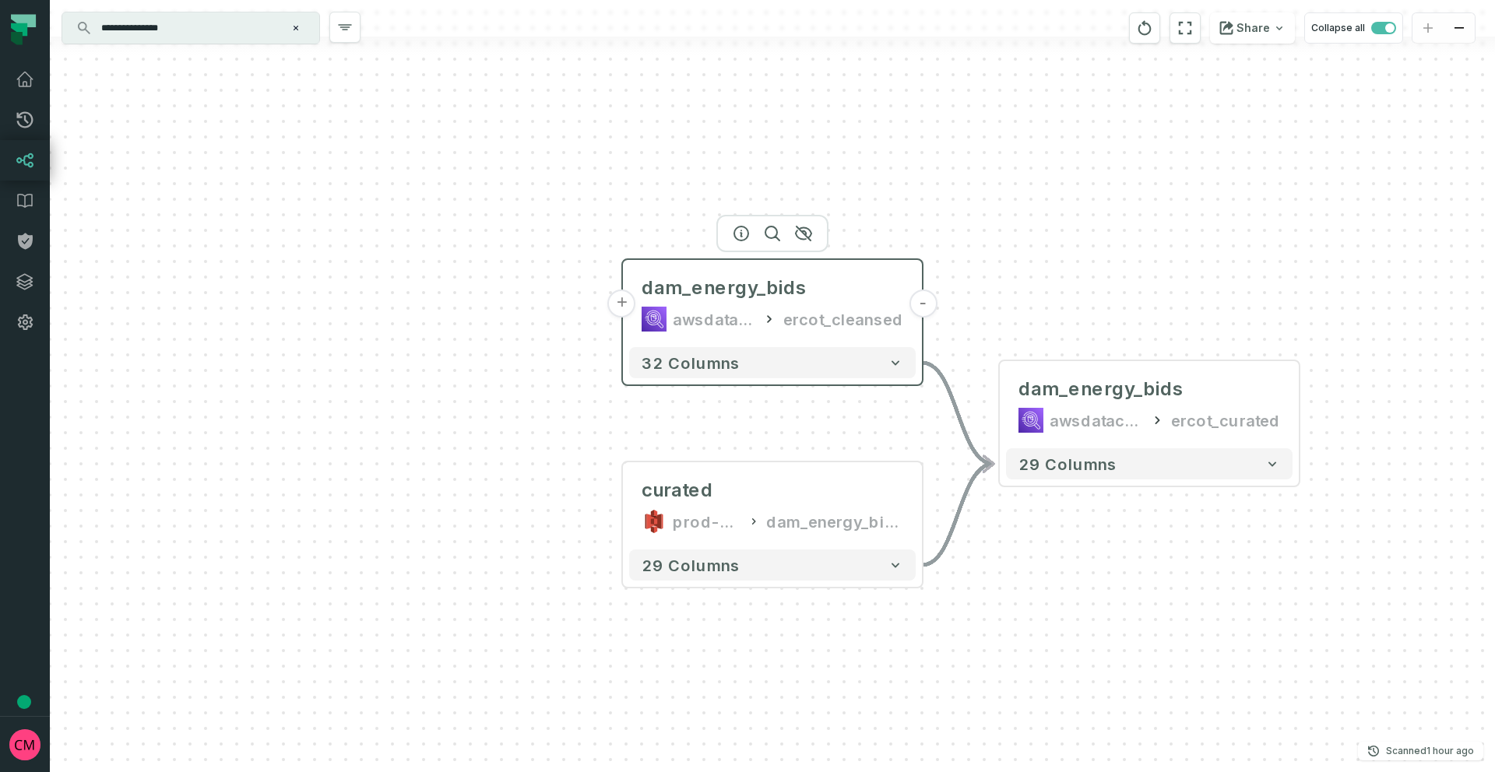
click at [621, 310] on button "+" at bounding box center [622, 304] width 28 height 28
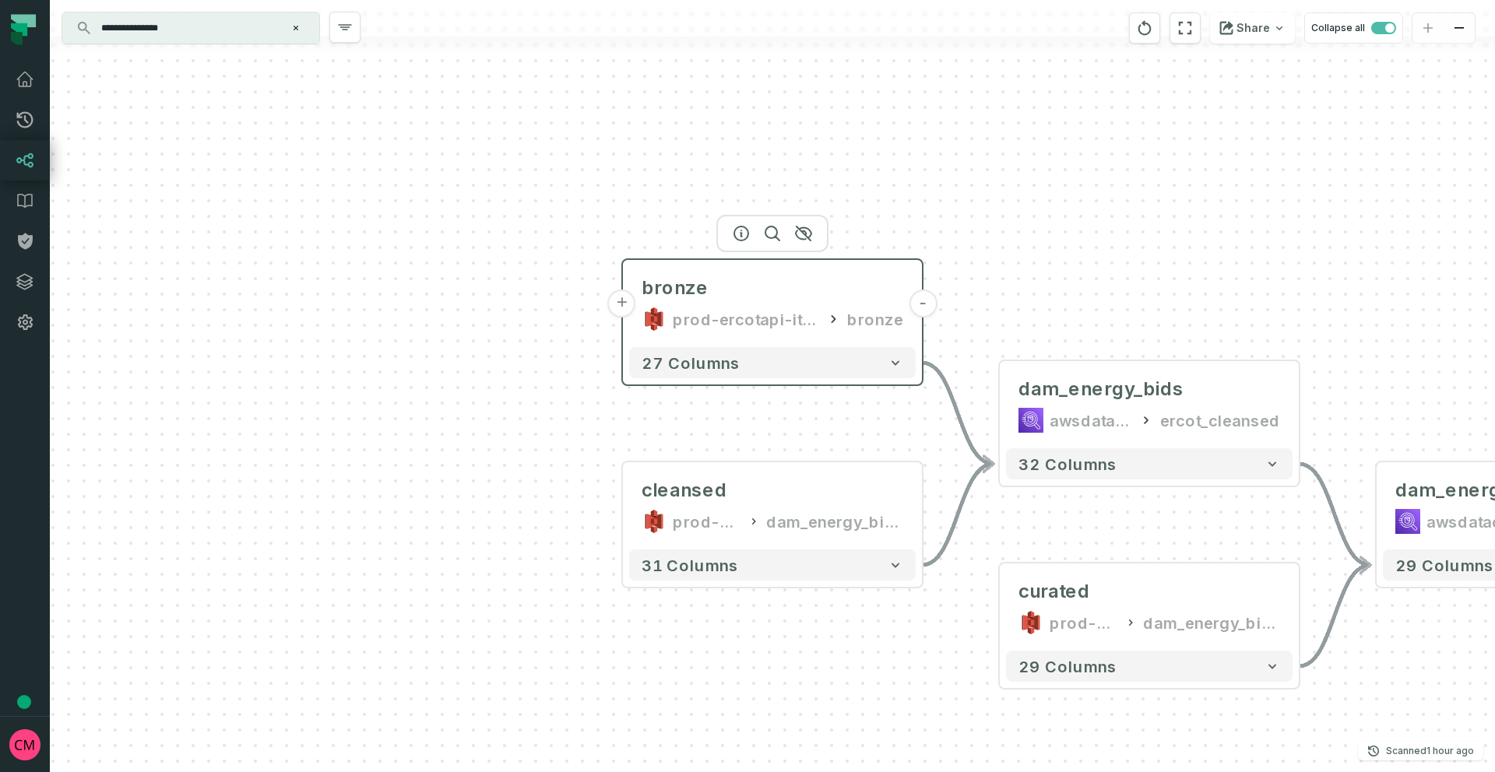
click at [621, 306] on button "+" at bounding box center [622, 304] width 28 height 28
click at [621, 308] on button "+" at bounding box center [621, 304] width 28 height 28
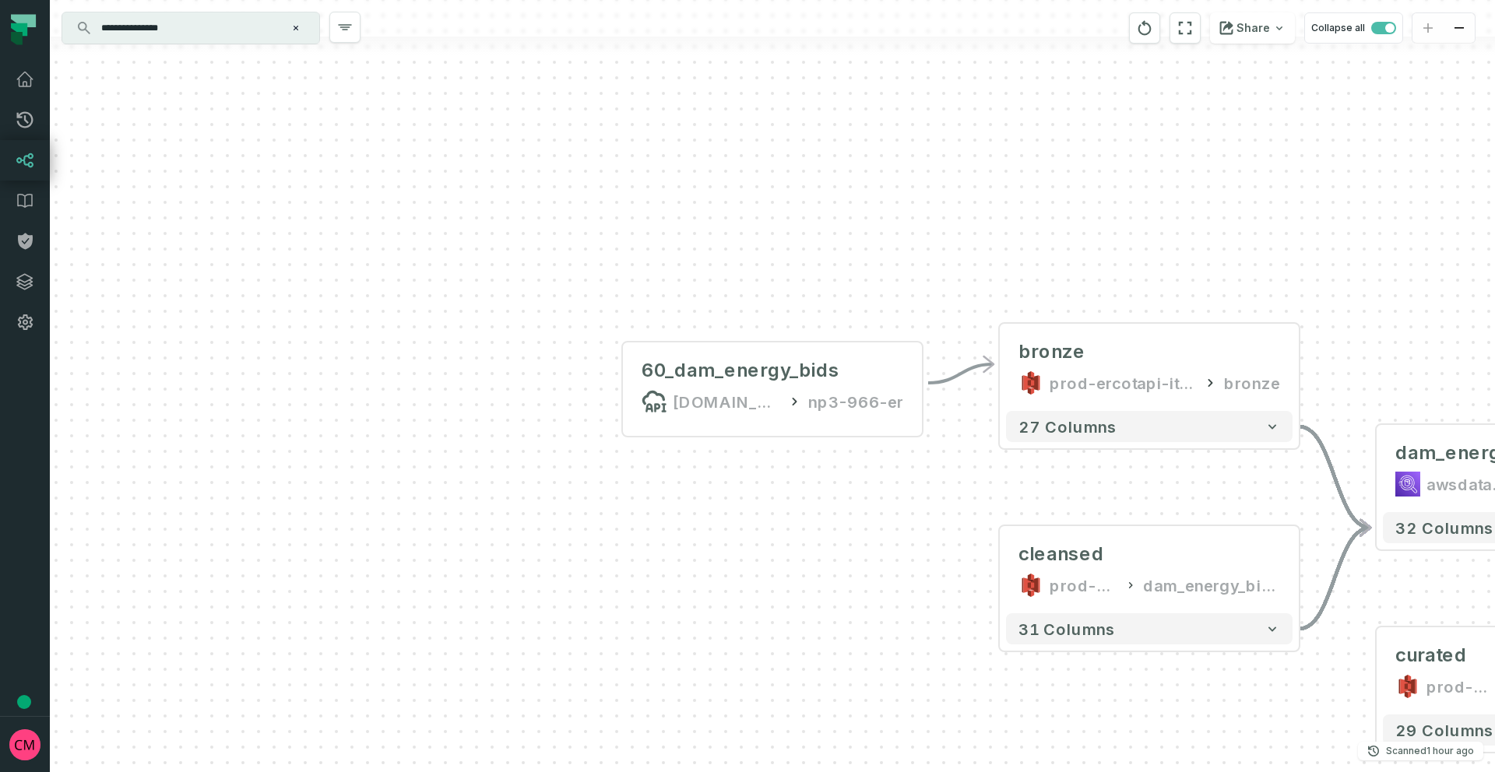
drag, startPoint x: 206, startPoint y: 30, endPoint x: 46, endPoint y: 26, distance: 159.7
click at [50, 26] on div "**********" at bounding box center [772, 386] width 1445 height 772
click at [26, 317] on icon at bounding box center [25, 322] width 19 height 19
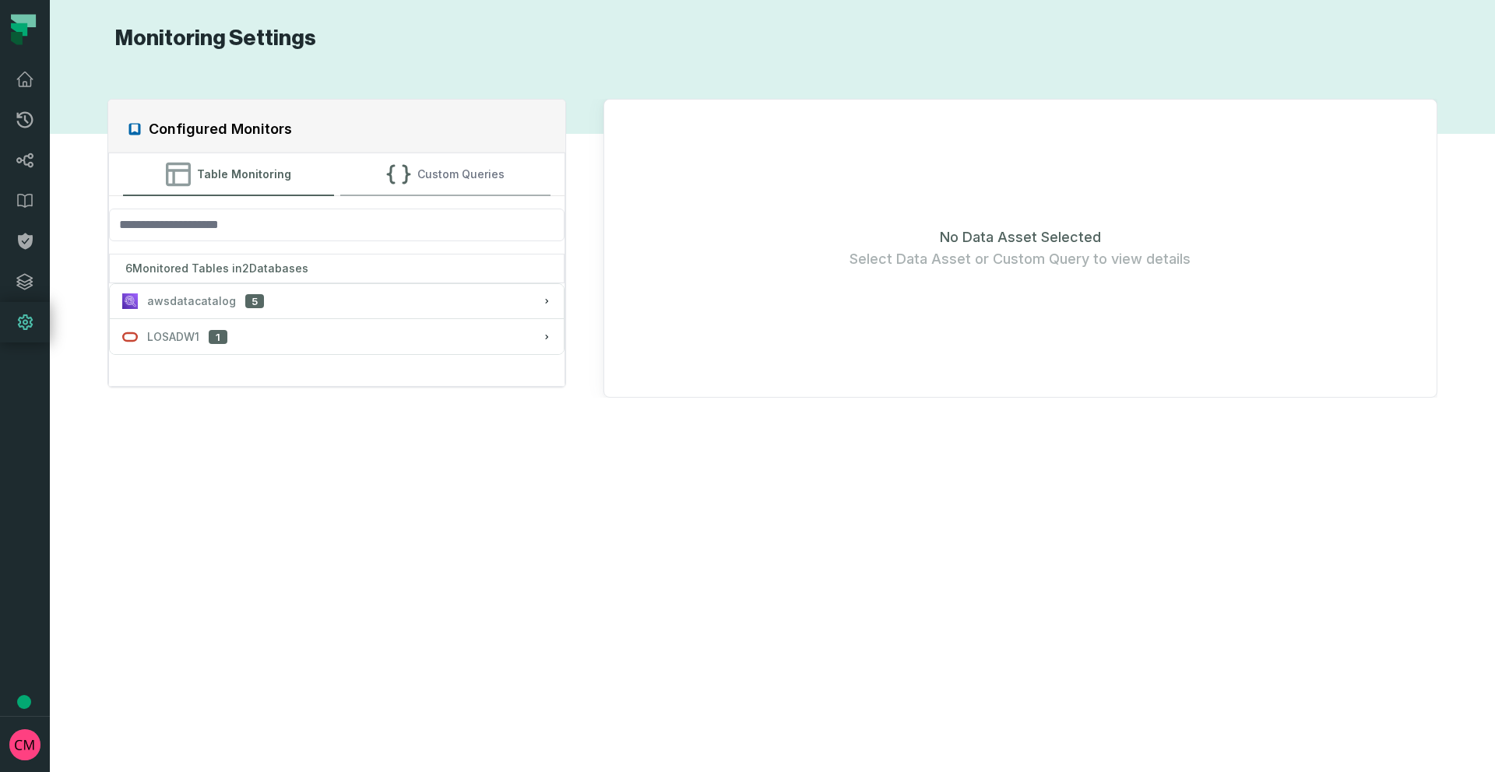
click at [491, 171] on button "Custom Queries" at bounding box center [445, 174] width 210 height 42
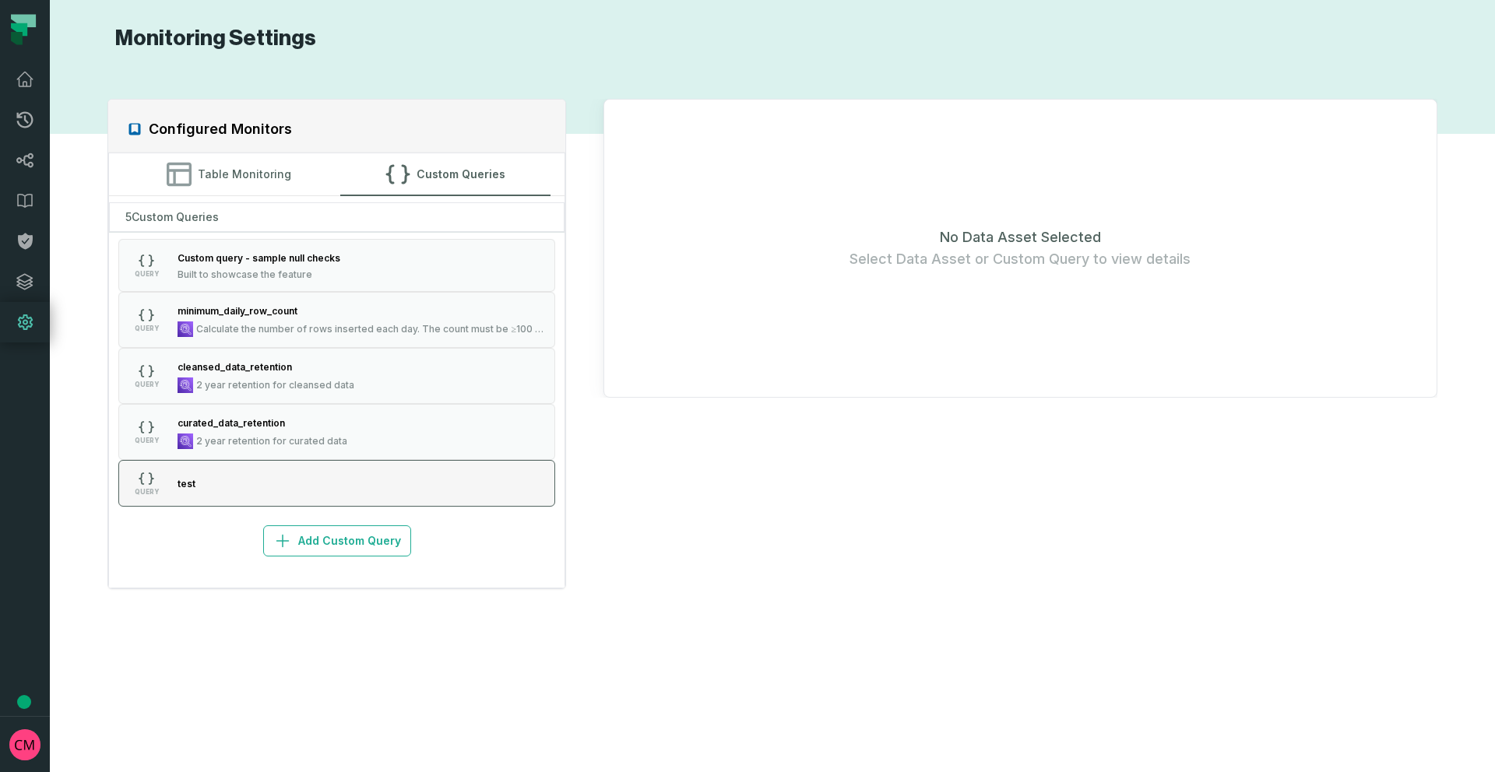
click at [304, 491] on button "QUERY test" at bounding box center [336, 483] width 437 height 47
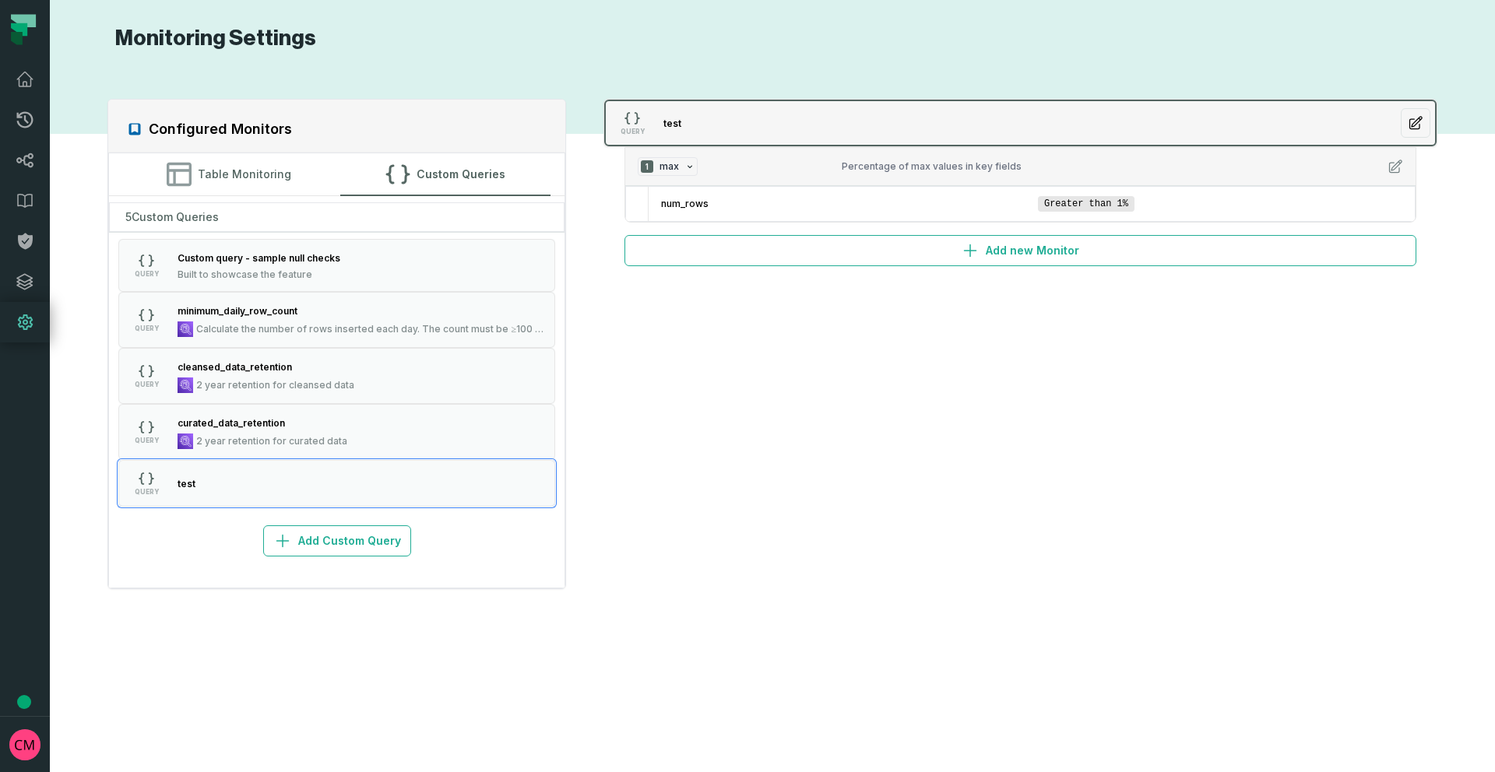
click at [1329, 130] on button "QUERY test" at bounding box center [1020, 123] width 832 height 47
click at [1411, 122] on icon "button" at bounding box center [1416, 123] width 16 height 16
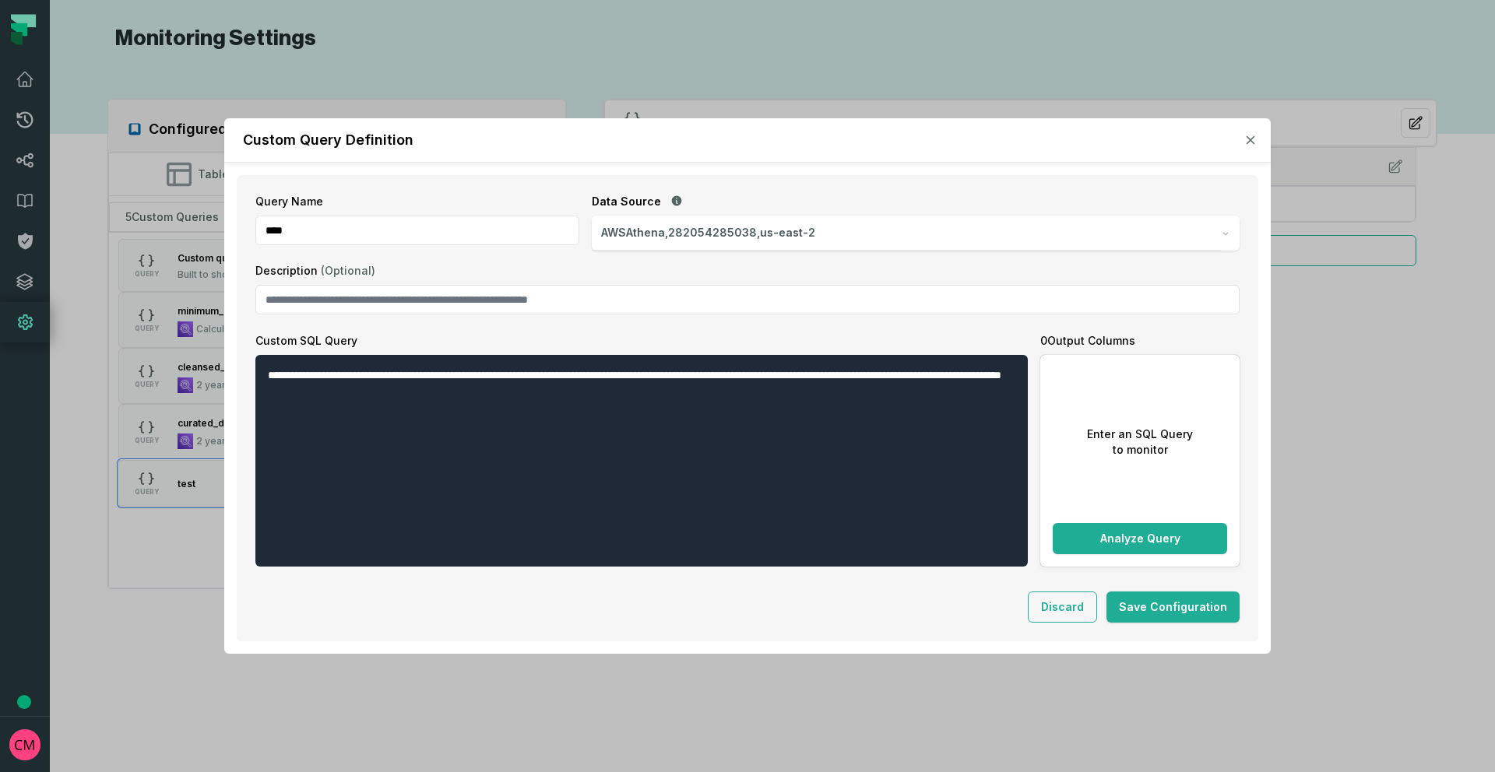
click at [1246, 139] on icon "button" at bounding box center [1250, 139] width 9 height 9
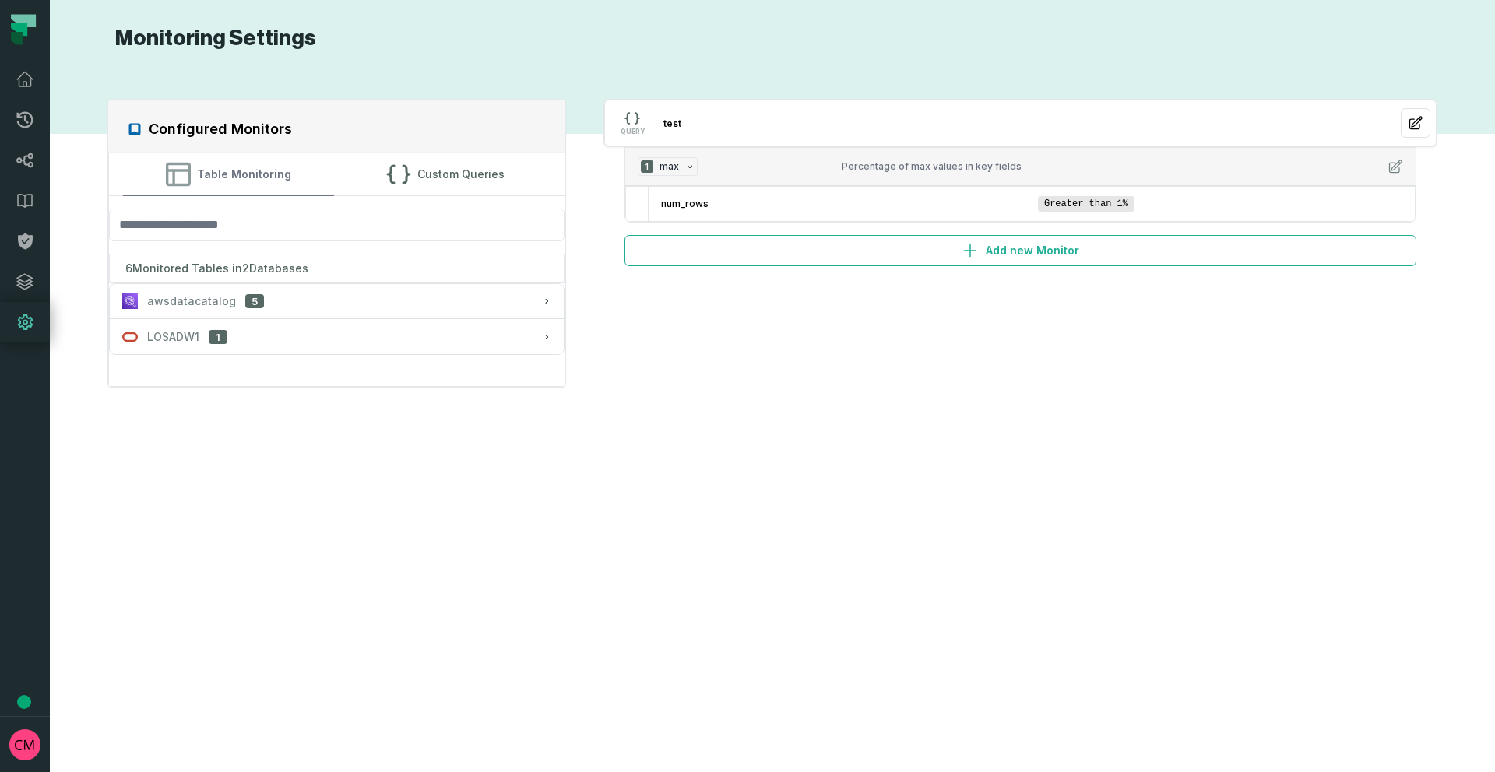
drag, startPoint x: 224, startPoint y: 162, endPoint x: 226, endPoint y: 170, distance: 7.9
click at [224, 162] on button "Table Monitoring" at bounding box center [228, 174] width 210 height 42
click at [286, 308] on div "awsdatacatalog 5" at bounding box center [336, 302] width 429 height 16
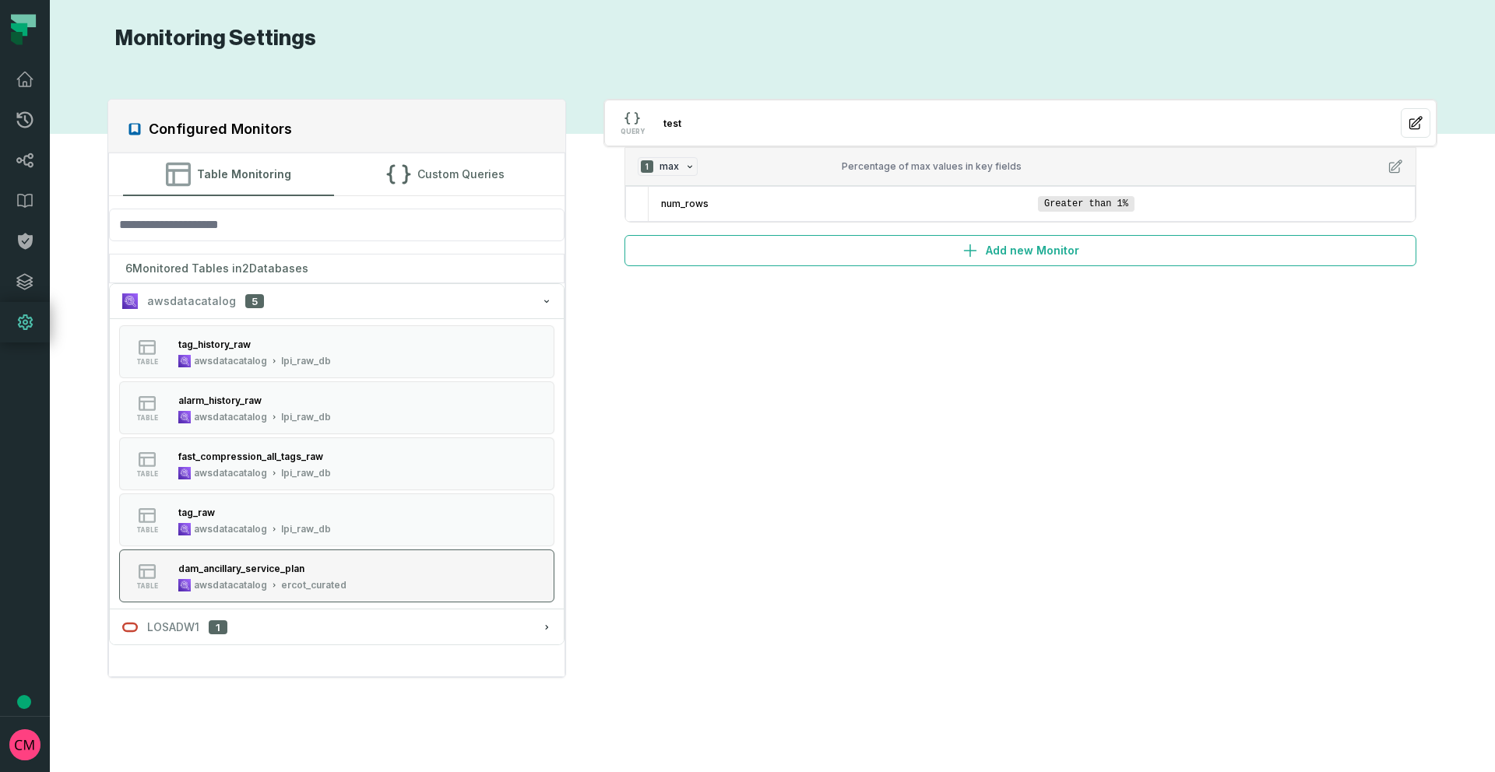
click at [270, 586] on icon "button" at bounding box center [274, 586] width 8 height 8
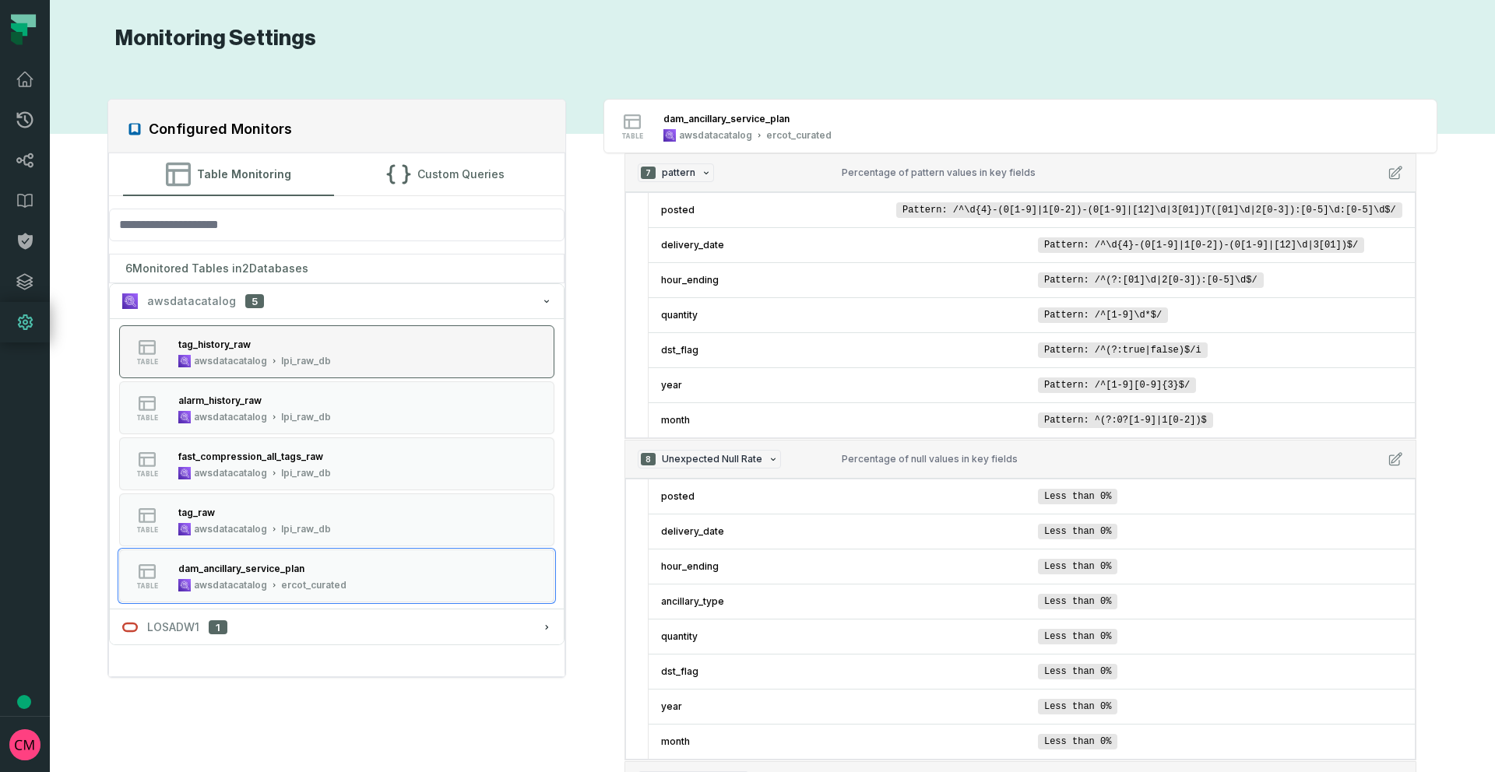
click at [287, 355] on div "lpi_raw_db" at bounding box center [306, 361] width 50 height 12
